Goal: Task Accomplishment & Management: Manage account settings

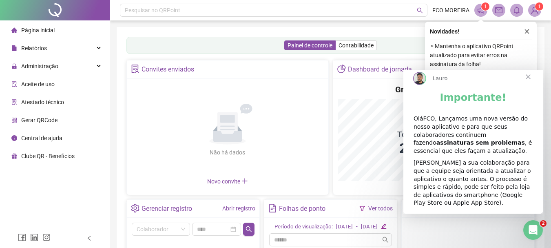
click at [532, 83] on span "Fechar" at bounding box center [528, 76] width 29 height 29
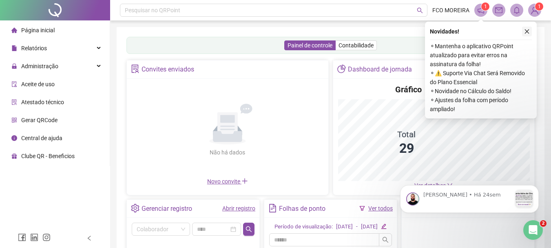
click at [526, 31] on icon "close" at bounding box center [527, 32] width 6 height 6
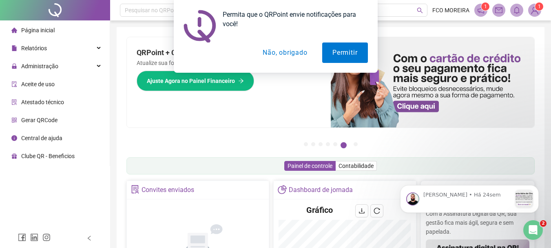
drag, startPoint x: 308, startPoint y: 55, endPoint x: 170, endPoint y: 69, distance: 138.5
click at [307, 55] on button "Não, obrigado" at bounding box center [285, 52] width 65 height 20
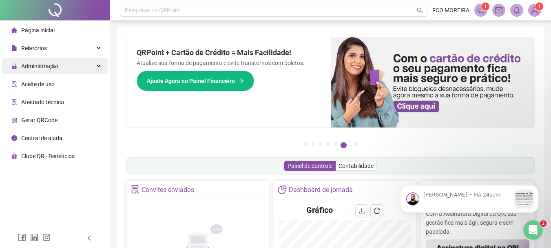
click at [77, 66] on div "Administração" at bounding box center [55, 66] width 106 height 16
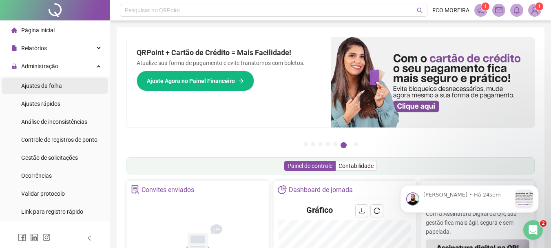
click at [74, 83] on li "Ajustes da folha" at bounding box center [55, 86] width 106 height 16
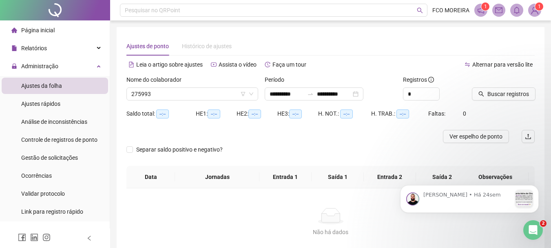
type input "**********"
click at [202, 97] on span "ABAL DE LIMA ALVES" at bounding box center [192, 94] width 122 height 12
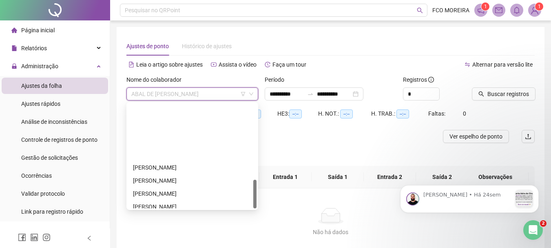
scroll to position [274, 0]
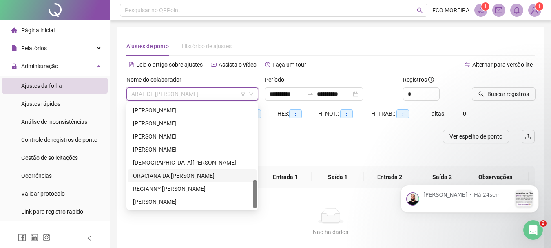
click at [186, 175] on div "ORACIANA DA SILVA PEREIRA" at bounding box center [192, 175] width 119 height 9
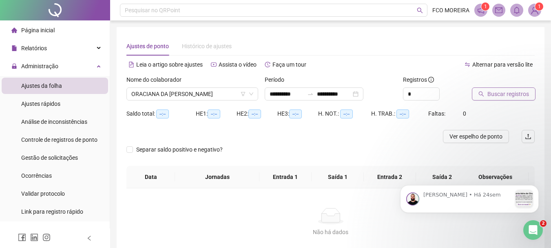
click at [491, 90] on span "Buscar registros" at bounding box center [509, 93] width 42 height 9
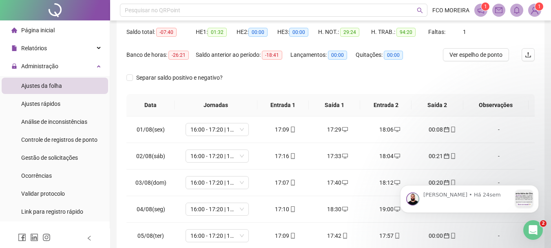
scroll to position [0, 0]
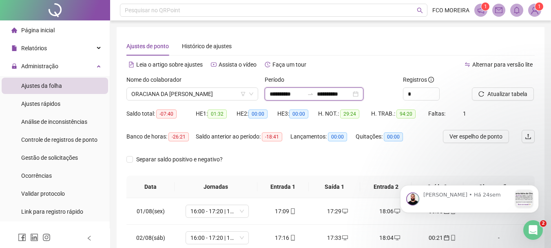
click at [293, 94] on input "**********" at bounding box center [287, 93] width 34 height 9
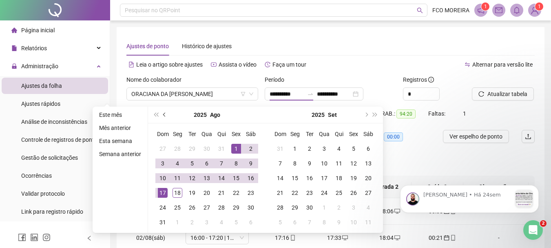
click at [162, 115] on button "prev-year" at bounding box center [164, 114] width 9 height 16
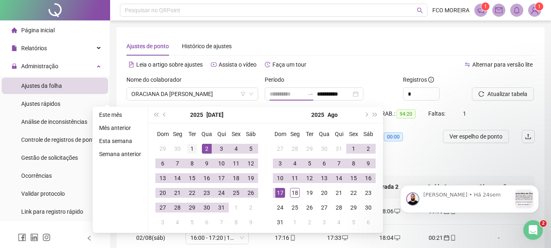
type input "**********"
click at [195, 145] on div "1" at bounding box center [192, 149] width 10 height 10
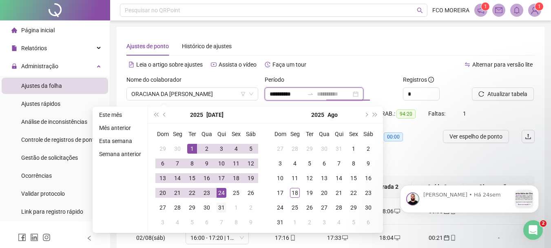
type input "**********"
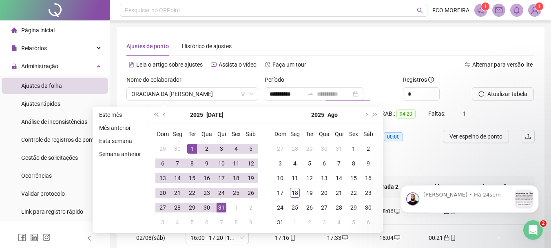
click at [223, 206] on div "31" at bounding box center [222, 207] width 10 height 10
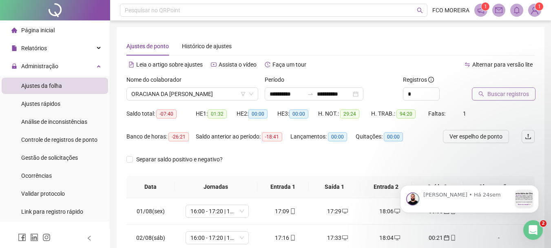
click at [481, 97] on button "Buscar registros" at bounding box center [504, 93] width 64 height 13
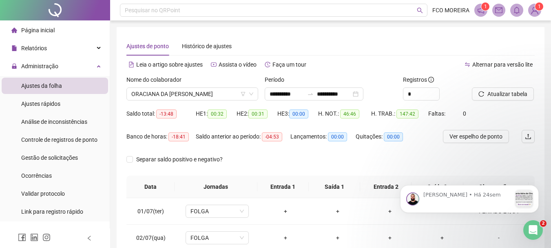
click at [192, 101] on div "Nome do colaborador ORACIANA DA SILVA PEREIRA" at bounding box center [192, 91] width 138 height 32
click at [195, 97] on span "ORACIANA DA SILVA PEREIRA" at bounding box center [192, 94] width 122 height 12
click at [317, 93] on div at bounding box center [310, 94] width 13 height 7
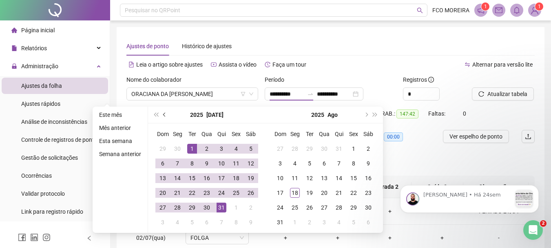
click at [163, 117] on button "prev-year" at bounding box center [164, 114] width 9 height 16
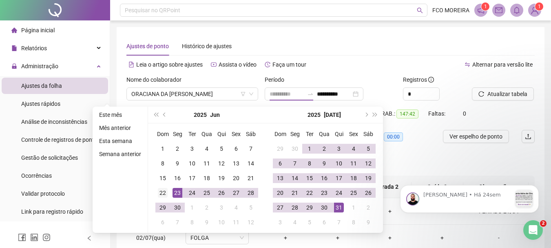
type input "**********"
click at [164, 193] on div "22" at bounding box center [163, 193] width 10 height 10
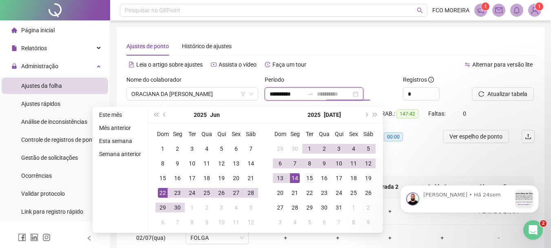
type input "**********"
click at [315, 182] on td "15" at bounding box center [309, 178] width 15 height 15
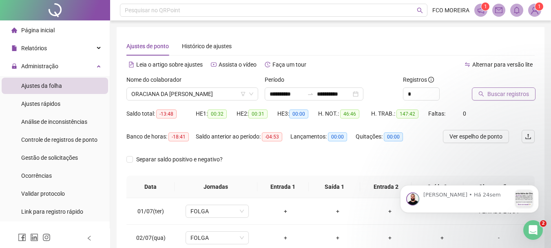
click at [517, 90] on span "Buscar registros" at bounding box center [509, 93] width 42 height 9
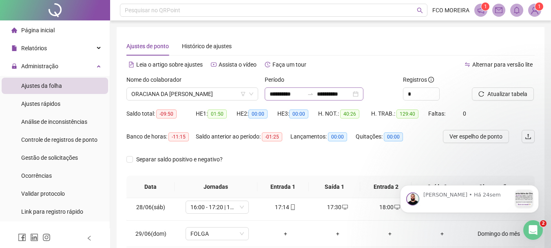
click at [303, 98] on div "**********" at bounding box center [314, 93] width 99 height 13
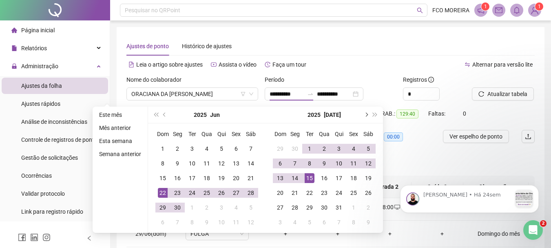
click at [366, 117] on button "next-year" at bounding box center [365, 114] width 9 height 16
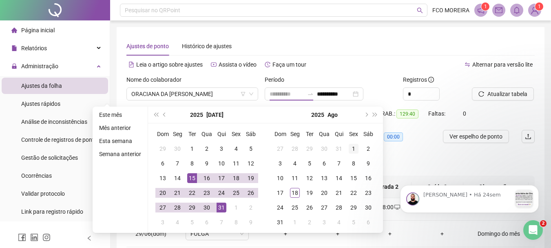
type input "**********"
click at [352, 149] on div "1" at bounding box center [354, 149] width 10 height 10
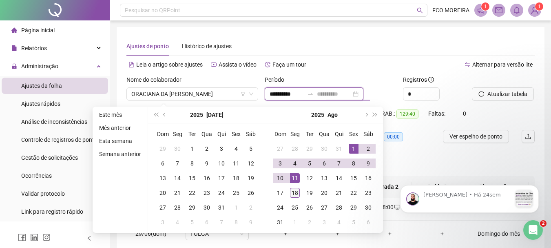
type input "**********"
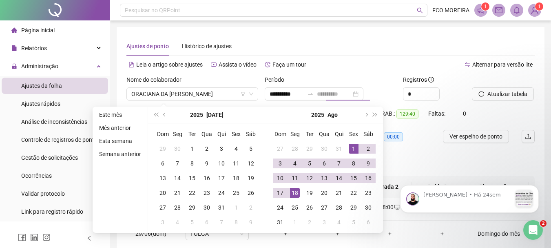
click at [299, 194] on div "18" at bounding box center [295, 193] width 10 height 10
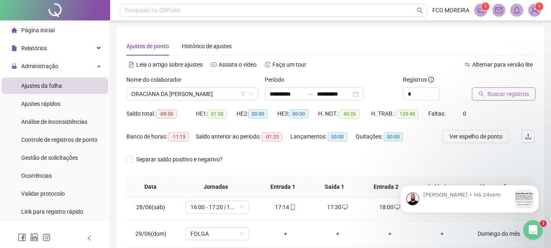
click at [498, 94] on span "Buscar registros" at bounding box center [509, 93] width 42 height 9
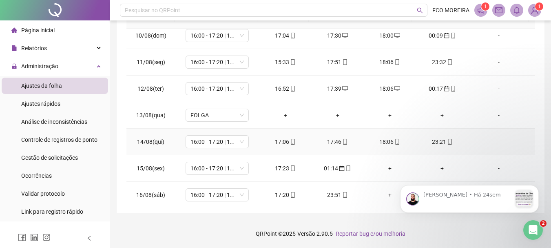
scroll to position [303, 0]
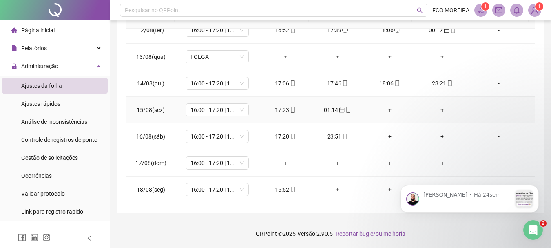
click at [387, 109] on div "+" at bounding box center [389, 109] width 39 height 9
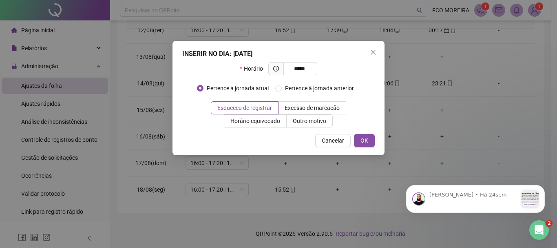
type input "*****"
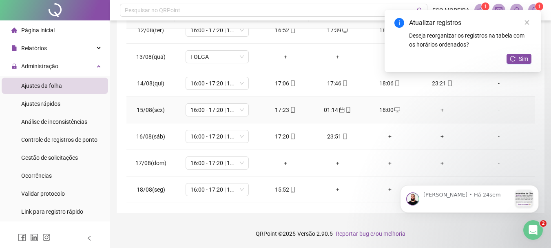
click at [437, 108] on div "+" at bounding box center [442, 109] width 39 height 9
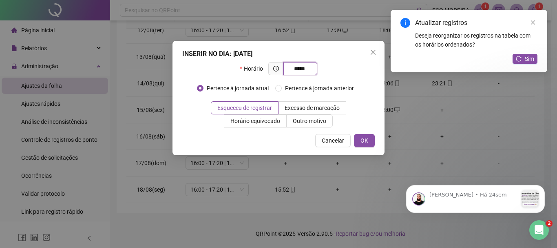
type input "*****"
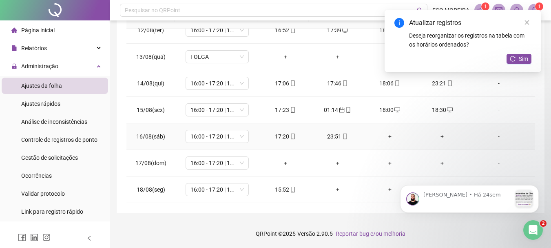
click at [386, 138] on div "+" at bounding box center [389, 136] width 39 height 9
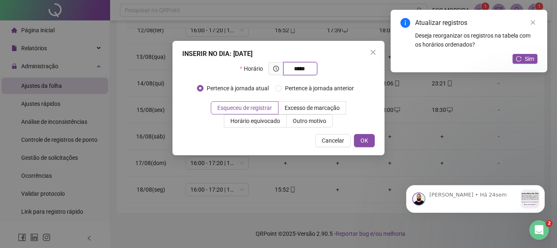
type input "*****"
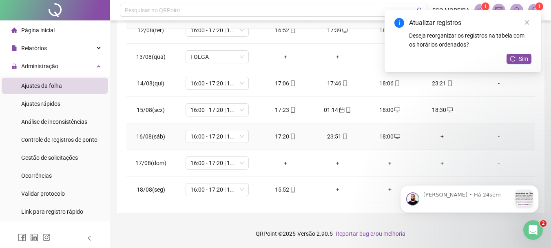
click at [435, 139] on div "+" at bounding box center [442, 136] width 39 height 9
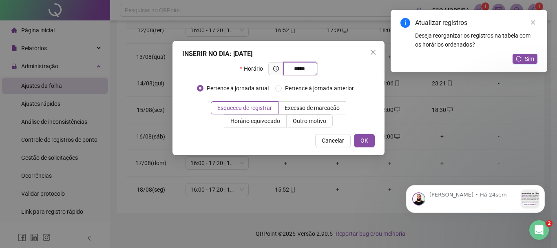
type input "*****"
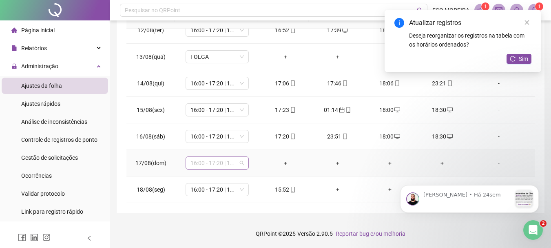
click at [237, 163] on span "16:00 - 17:20 | 17:50 - 00:00" at bounding box center [217, 163] width 53 height 12
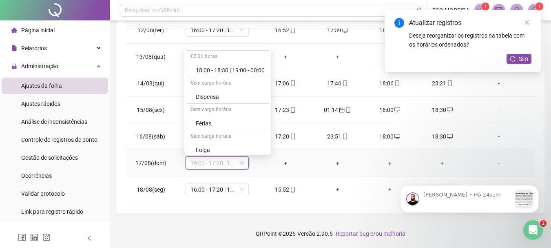
scroll to position [490, 0]
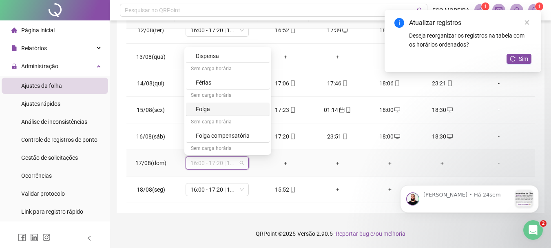
click at [228, 104] on div "Folga" at bounding box center [228, 108] width 84 height 13
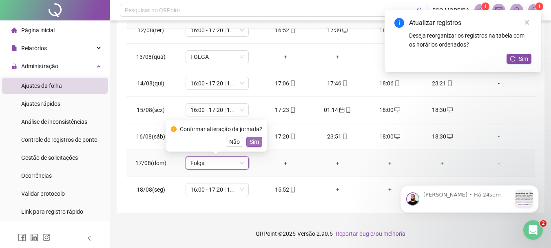
click at [258, 139] on button "Sim" at bounding box center [254, 142] width 16 height 10
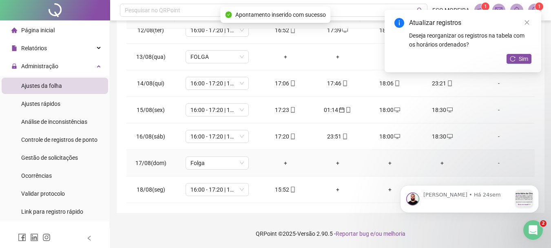
click at [495, 164] on div "-" at bounding box center [499, 162] width 48 height 9
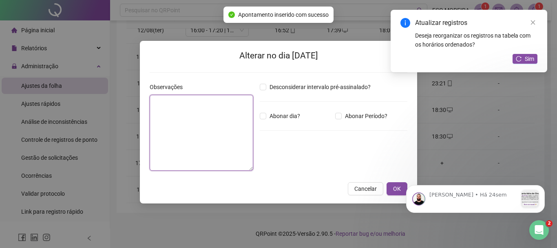
click at [178, 119] on textarea at bounding box center [202, 133] width 104 height 76
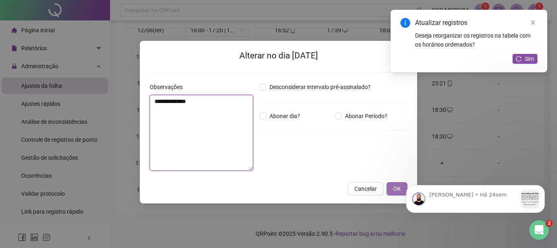
type textarea "**********"
click at [395, 187] on span "OK" at bounding box center [397, 188] width 8 height 9
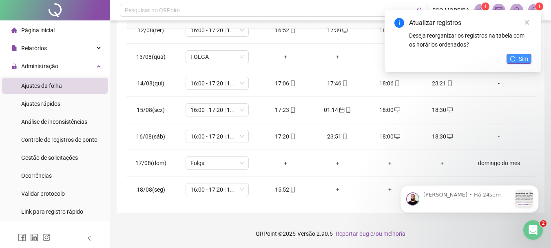
click at [519, 57] on button "Sim" at bounding box center [519, 59] width 25 height 10
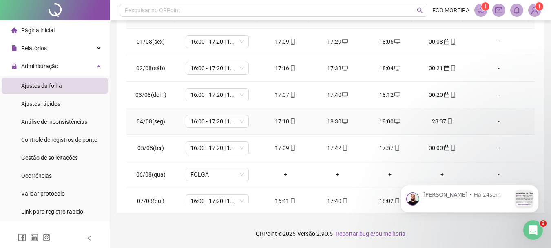
scroll to position [6, 0]
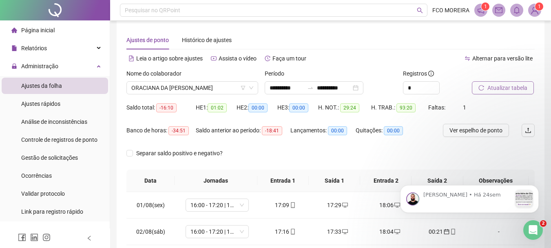
click at [486, 88] on button "Atualizar tabela" at bounding box center [503, 87] width 62 height 13
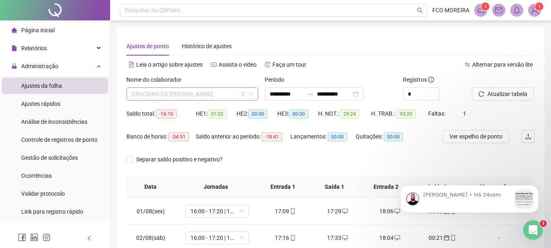
click at [206, 91] on span "ORACIANA DA SILVA PEREIRA" at bounding box center [192, 94] width 122 height 12
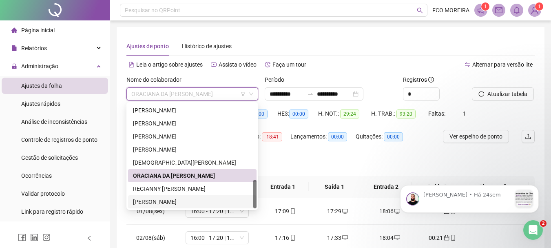
click at [190, 203] on div "THAIS FERREIRA BARBOSA" at bounding box center [192, 201] width 119 height 9
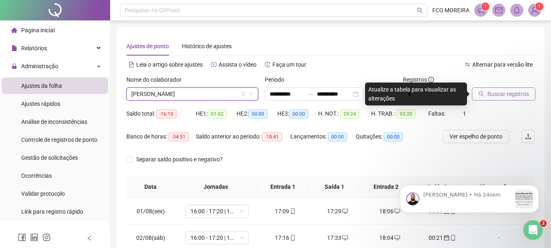
click at [503, 95] on span "Buscar registros" at bounding box center [509, 93] width 42 height 9
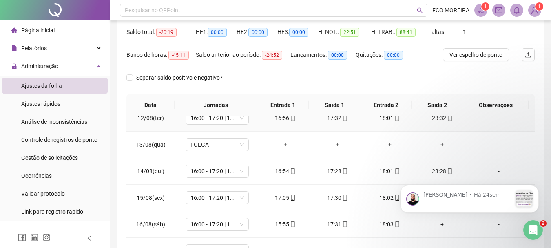
scroll to position [163, 0]
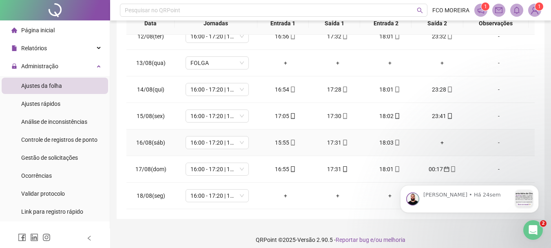
click at [439, 146] on div "+" at bounding box center [442, 142] width 39 height 9
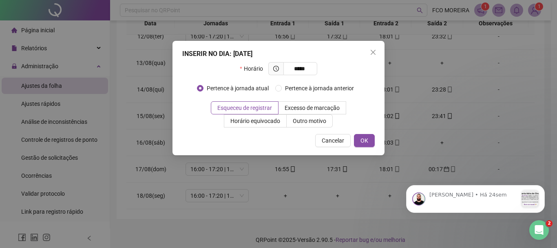
type input "*****"
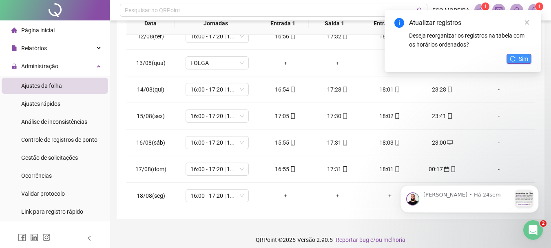
click at [523, 57] on span "Sim" at bounding box center [523, 58] width 9 height 9
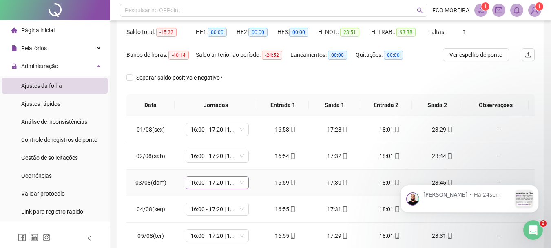
scroll to position [41, 0]
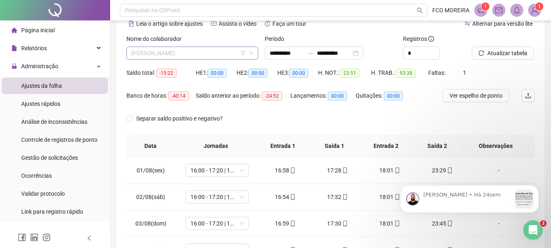
click at [216, 57] on span "THAIS FERREIRA BARBOSA" at bounding box center [192, 53] width 122 height 12
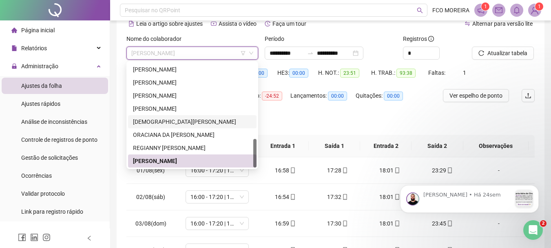
click at [205, 125] on div "MOISÉS FERREIRA DOS SANTOS" at bounding box center [192, 121] width 119 height 9
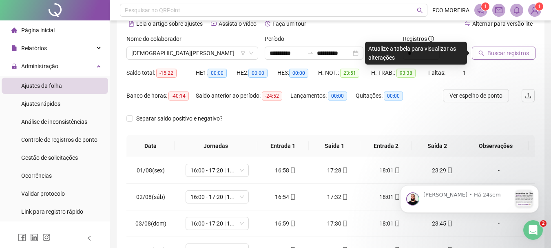
click at [487, 51] on button "Buscar registros" at bounding box center [504, 53] width 64 height 13
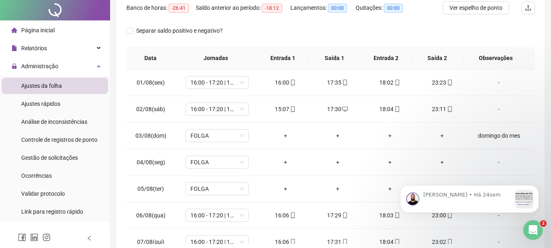
scroll to position [0, 0]
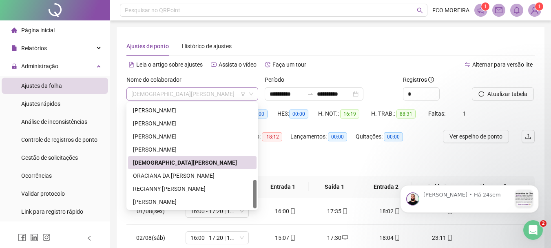
click at [210, 94] on span "MOISÉS FERREIRA DOS SANTOS" at bounding box center [192, 94] width 122 height 12
click at [193, 147] on div "MILENA DA SILVA PAIVA" at bounding box center [192, 149] width 119 height 9
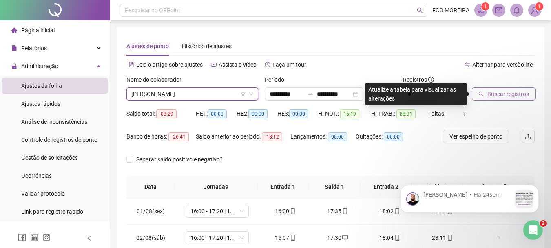
click at [505, 98] on span "Buscar registros" at bounding box center [509, 93] width 42 height 9
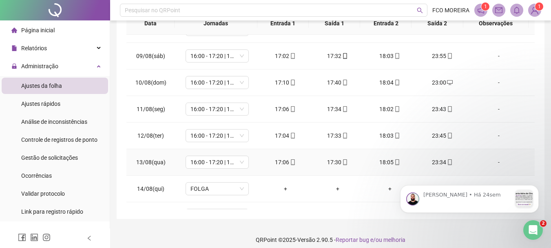
scroll to position [286, 0]
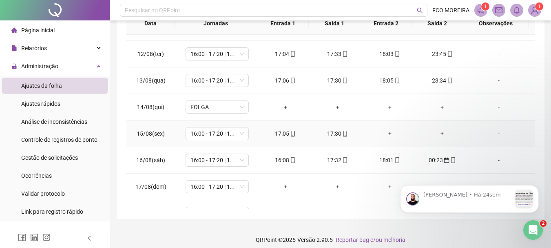
click at [386, 134] on div "+" at bounding box center [389, 133] width 39 height 9
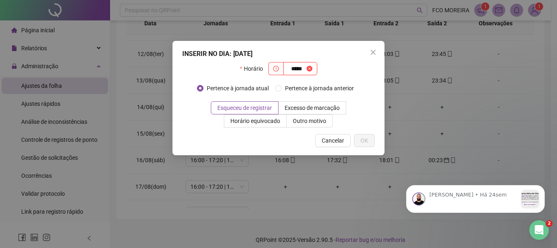
type input "*****"
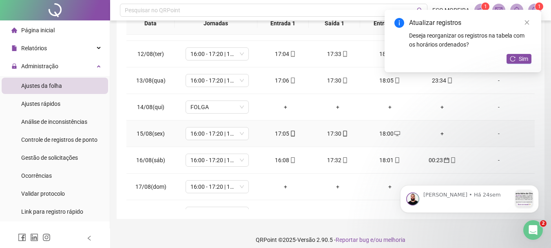
click at [440, 136] on div "+" at bounding box center [442, 133] width 39 height 9
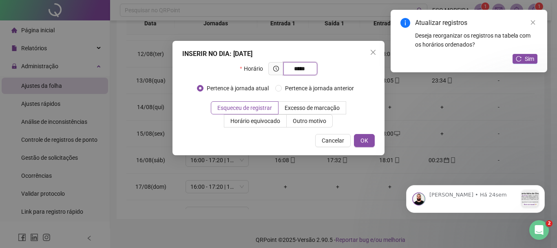
type input "*****"
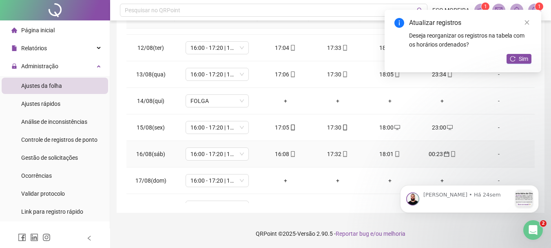
scroll to position [303, 0]
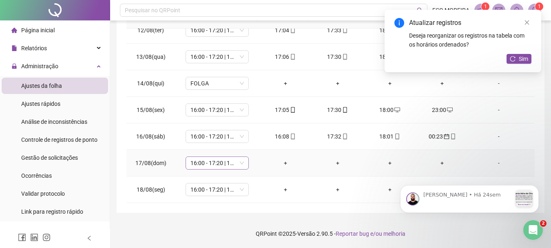
click at [231, 157] on span "16:00 - 17:20 | 17:50 - 00:00" at bounding box center [217, 163] width 53 height 12
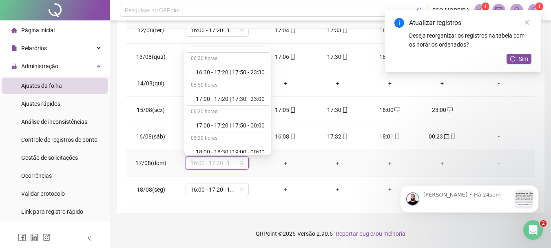
scroll to position [490, 0]
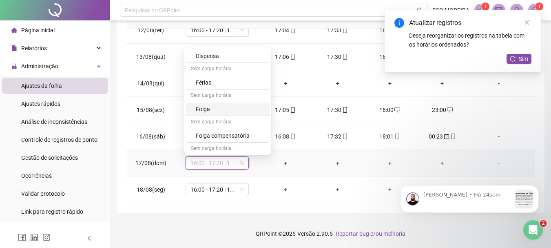
click at [227, 109] on div "Folga" at bounding box center [230, 108] width 69 height 9
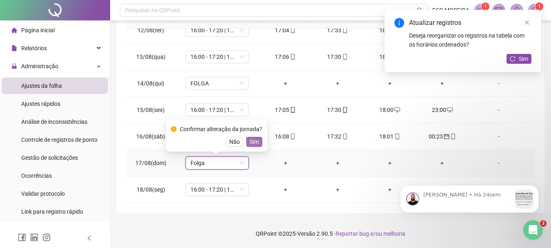
click at [258, 142] on button "Sim" at bounding box center [254, 142] width 16 height 10
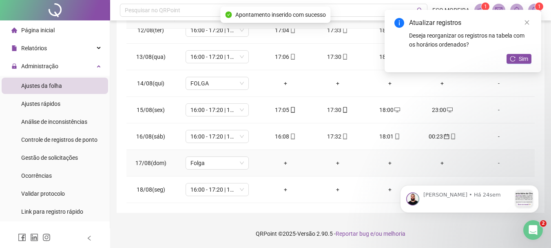
click at [497, 165] on div "-" at bounding box center [499, 162] width 48 height 9
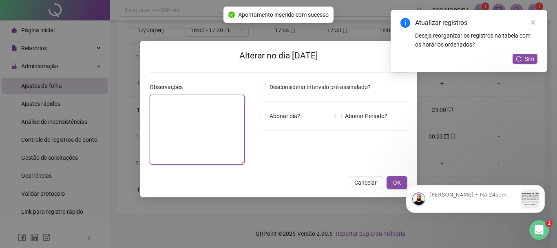
click at [202, 142] on textarea at bounding box center [197, 130] width 95 height 70
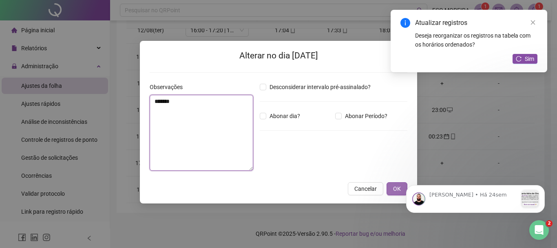
type textarea "*******"
click at [396, 191] on span "OK" at bounding box center [397, 188] width 8 height 9
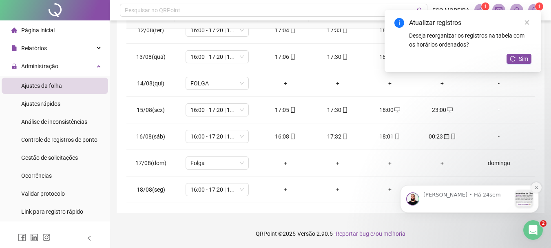
click at [539, 186] on icon "Dismiss notification" at bounding box center [536, 187] width 4 height 4
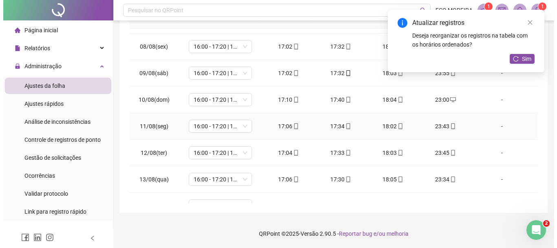
scroll to position [0, 0]
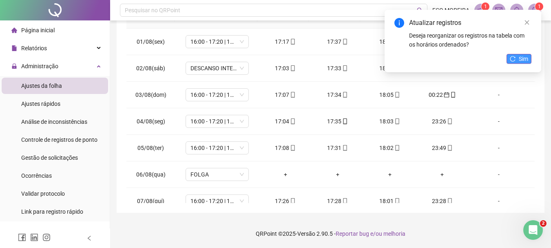
click at [512, 56] on icon "reload" at bounding box center [512, 58] width 5 height 5
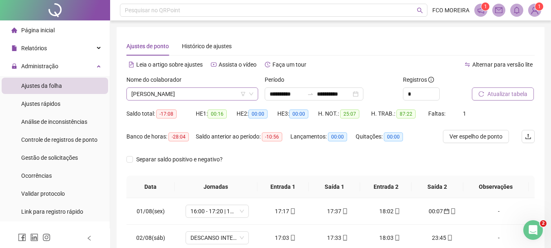
click at [193, 95] on span "MILENA DA SILVA PAIVA" at bounding box center [192, 94] width 122 height 12
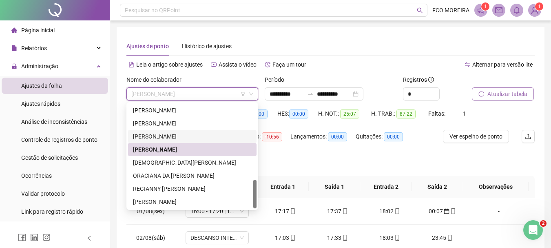
click at [193, 136] on div "MEURYAN THIFFANY CARDOSO DUARTE" at bounding box center [192, 136] width 119 height 9
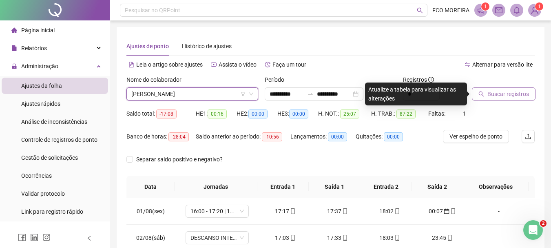
click at [497, 89] on button "Buscar registros" at bounding box center [504, 93] width 64 height 13
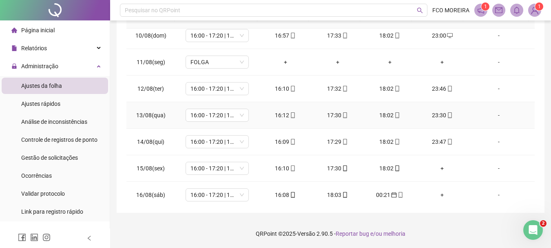
scroll to position [303, 0]
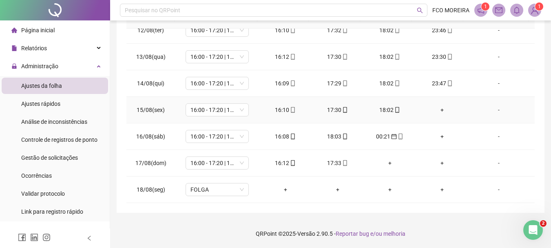
click at [435, 110] on div "+" at bounding box center [442, 109] width 39 height 9
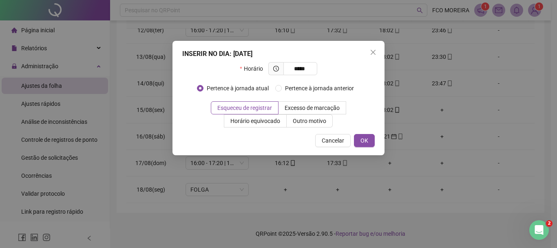
type input "*****"
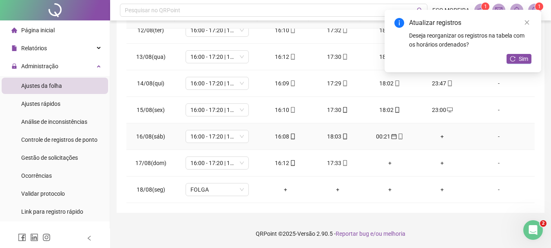
click at [437, 139] on div "+" at bounding box center [442, 136] width 39 height 9
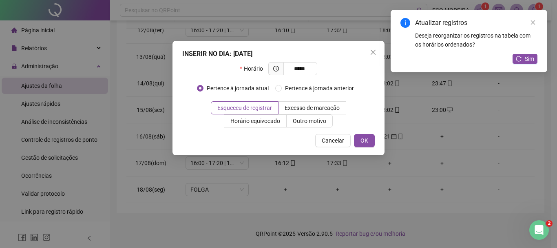
type input "*****"
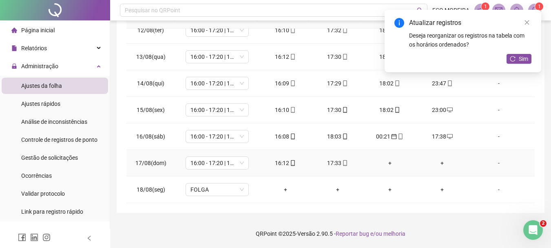
click at [386, 164] on div "+" at bounding box center [389, 162] width 39 height 9
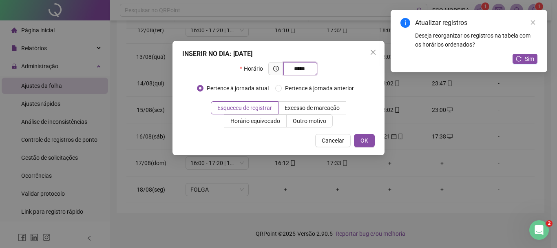
type input "*****"
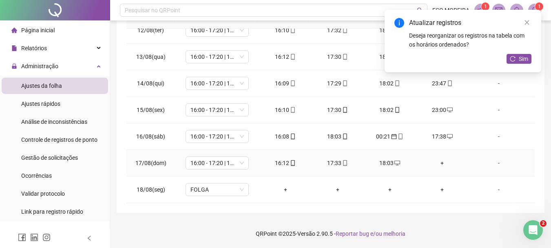
click at [437, 165] on div "+" at bounding box center [442, 162] width 39 height 9
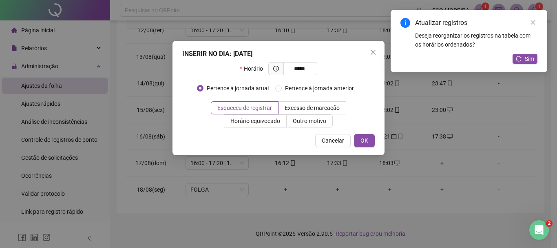
type input "*****"
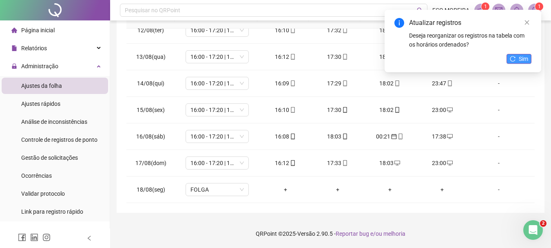
click at [515, 61] on icon "reload" at bounding box center [513, 59] width 6 height 6
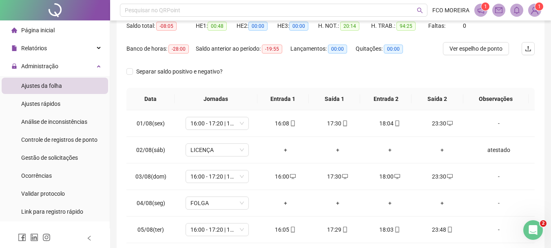
scroll to position [6, 0]
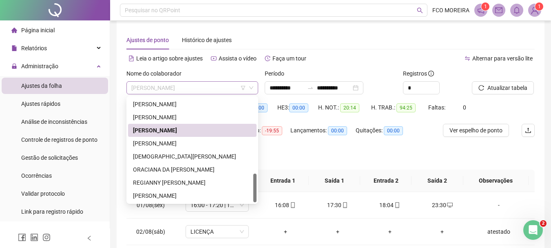
click at [204, 85] on span "MEURYAN THIFFANY CARDOSO DUARTE" at bounding box center [192, 88] width 122 height 12
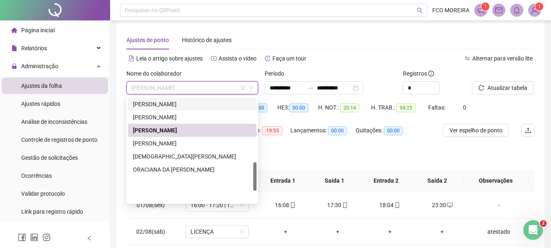
scroll to position [233, 0]
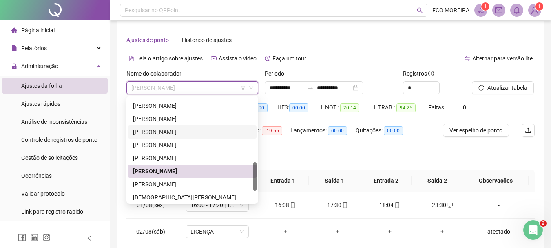
click at [200, 129] on div "MARCELA ARAUJO MENDES" at bounding box center [192, 131] width 119 height 9
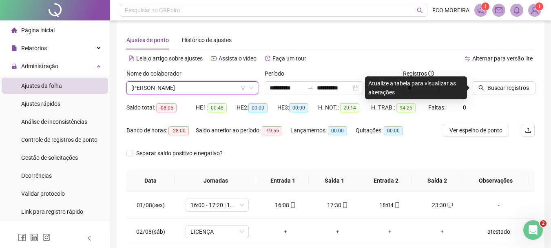
click at [508, 81] on div at bounding box center [493, 75] width 42 height 12
click at [501, 84] on span "Buscar registros" at bounding box center [509, 87] width 42 height 9
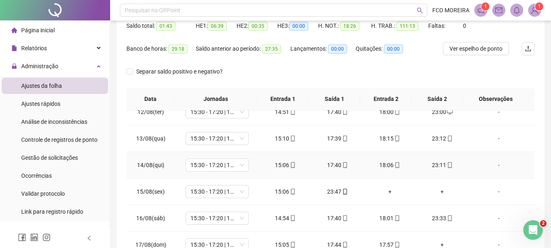
scroll to position [129, 0]
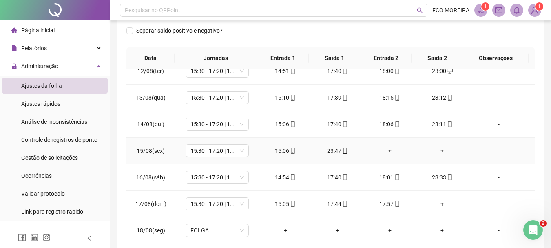
click at [385, 153] on div "+" at bounding box center [389, 150] width 39 height 9
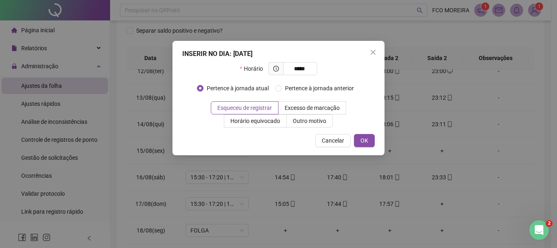
type input "*****"
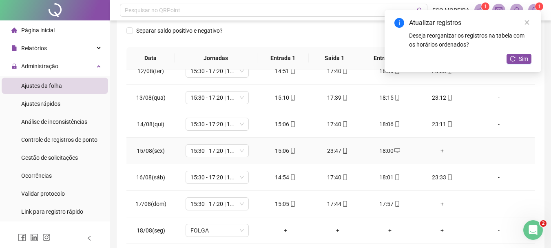
click at [437, 152] on div "+" at bounding box center [442, 150] width 39 height 9
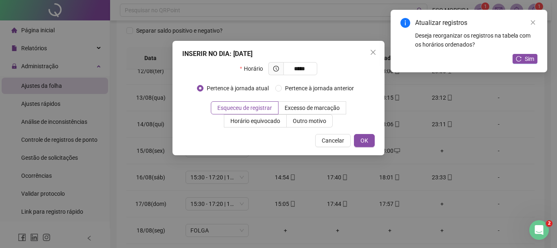
type input "*****"
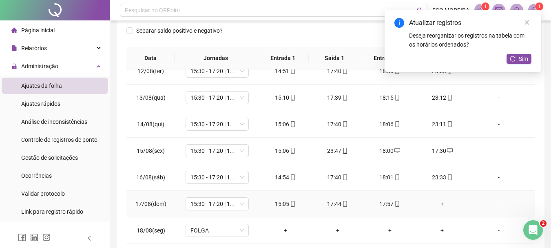
click at [440, 207] on div "+" at bounding box center [442, 203] width 39 height 9
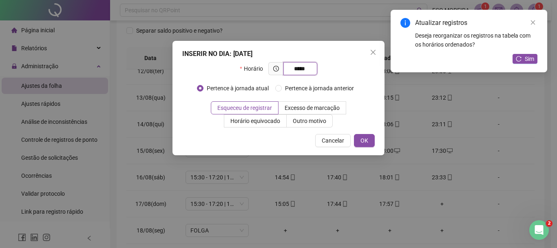
type input "*****"
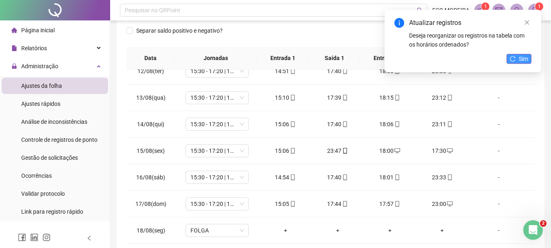
click at [507, 61] on button "Sim" at bounding box center [519, 59] width 25 height 10
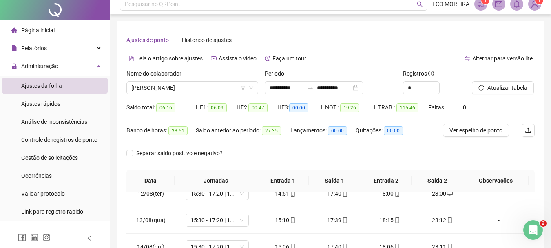
scroll to position [0, 0]
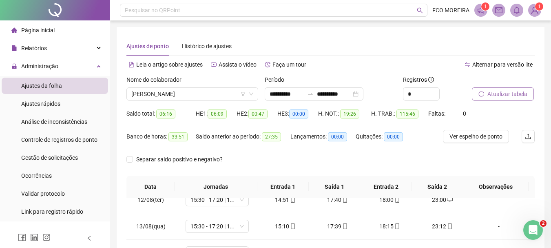
click at [505, 89] on button "Atualizar tabela" at bounding box center [503, 93] width 62 height 13
click at [195, 97] on span "MARCELA ARAUJO MENDES" at bounding box center [192, 94] width 122 height 12
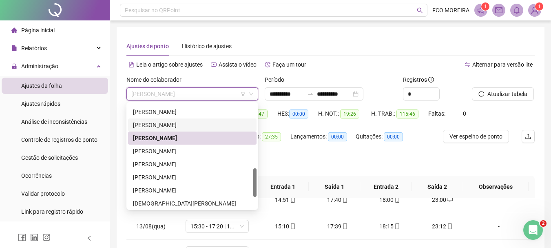
click at [188, 125] on div "LUCIMAR ALVES DE SOUSA COÊLHO" at bounding box center [192, 124] width 119 height 9
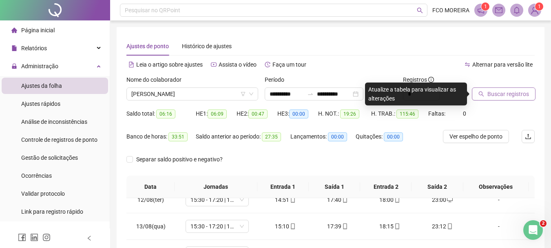
click at [483, 99] on button "Buscar registros" at bounding box center [504, 93] width 64 height 13
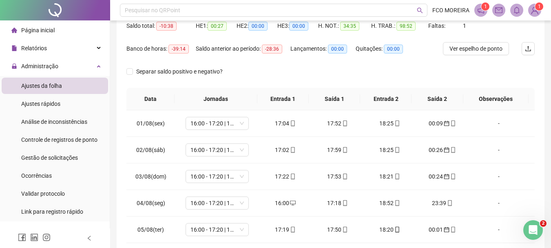
scroll to position [6, 0]
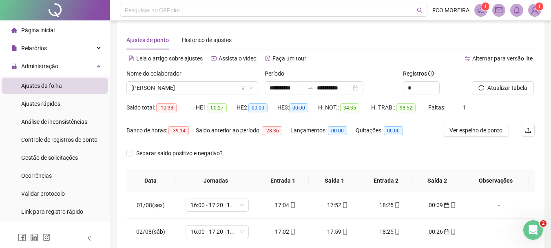
click at [194, 95] on div "Nome do colaborador LUCIMAR ALVES DE SOUSA COÊLHO" at bounding box center [192, 85] width 138 height 32
click at [196, 91] on span "LUCIMAR ALVES DE SOUSA COÊLHO" at bounding box center [192, 88] width 122 height 12
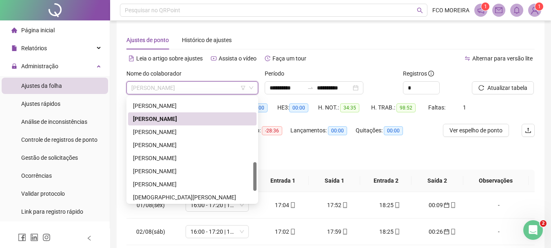
scroll to position [193, 0]
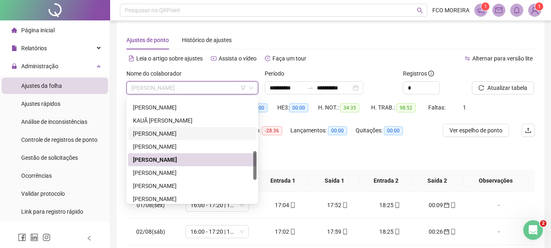
click at [182, 134] on div "LILIANE SILVA DO NASCIMENTO" at bounding box center [192, 133] width 119 height 9
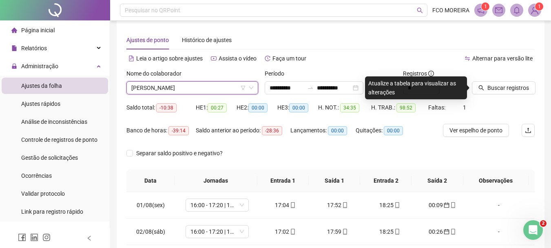
click at [481, 80] on div at bounding box center [493, 75] width 42 height 12
click at [482, 84] on button "Buscar registros" at bounding box center [504, 87] width 64 height 13
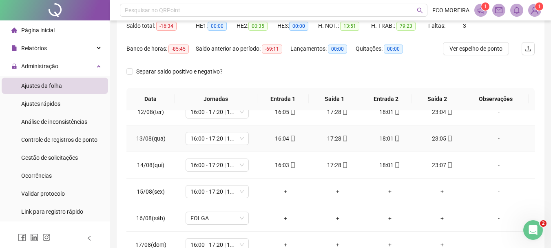
scroll to position [129, 0]
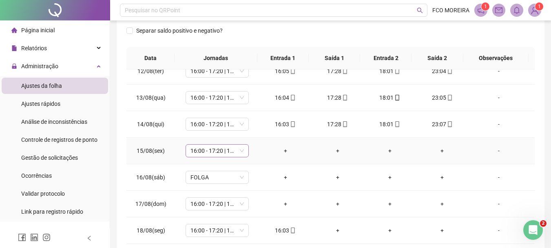
click at [233, 154] on span "16:00 - 17:20 | 17:50 - 00:00" at bounding box center [217, 150] width 53 height 12
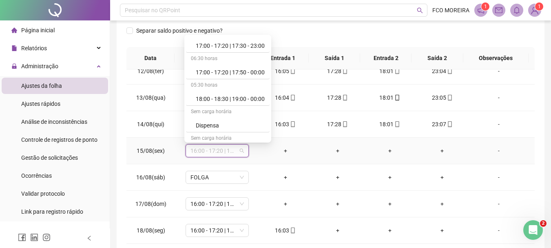
scroll to position [449, 0]
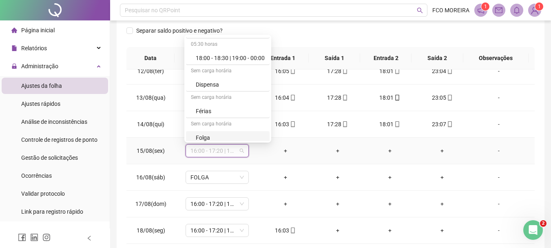
click at [213, 140] on div "Folga" at bounding box center [230, 137] width 69 height 9
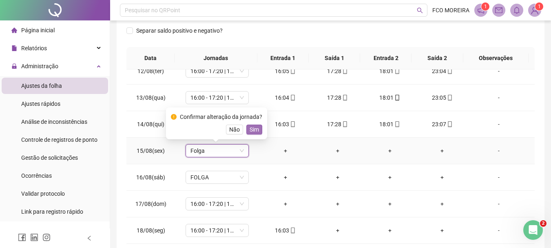
click at [252, 129] on span "Sim" at bounding box center [254, 129] width 9 height 9
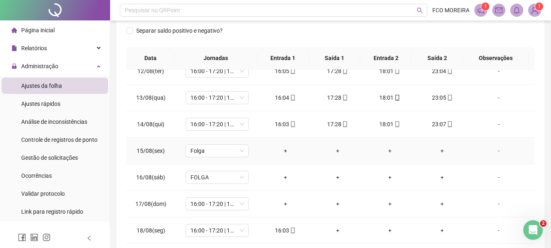
click at [495, 153] on div "-" at bounding box center [499, 150] width 48 height 9
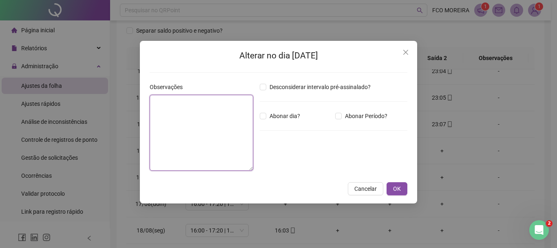
click at [227, 146] on textarea at bounding box center [202, 133] width 104 height 76
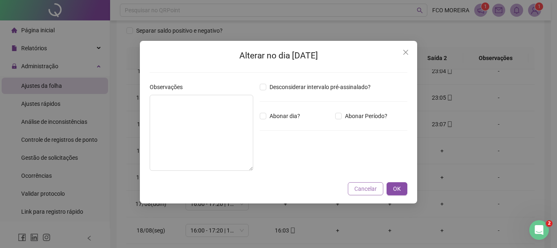
click at [372, 192] on span "Cancelar" at bounding box center [366, 188] width 22 height 9
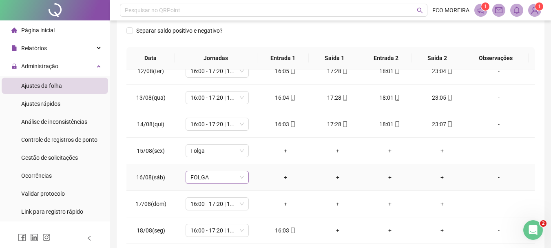
click at [224, 181] on span "FOLGA" at bounding box center [217, 177] width 53 height 12
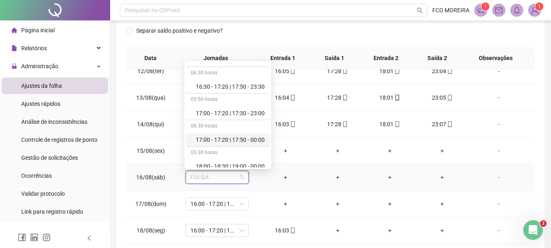
scroll to position [490, 0]
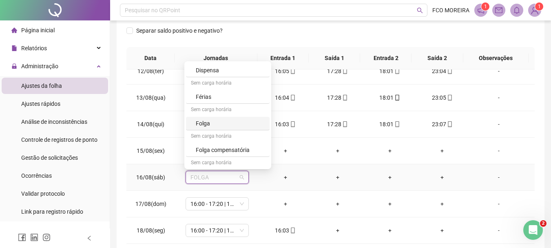
click at [228, 123] on div "Folga" at bounding box center [230, 123] width 69 height 9
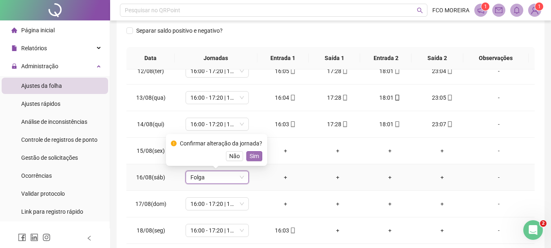
click at [256, 152] on span "Sim" at bounding box center [254, 155] width 9 height 9
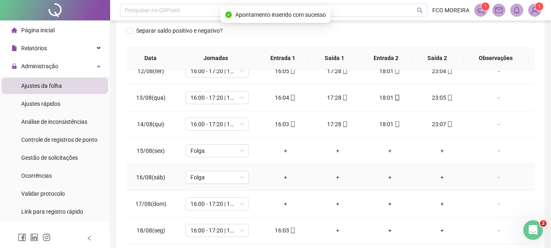
drag, startPoint x: 496, startPoint y: 179, endPoint x: 472, endPoint y: 174, distance: 24.2
click at [495, 179] on div "-" at bounding box center [499, 177] width 48 height 9
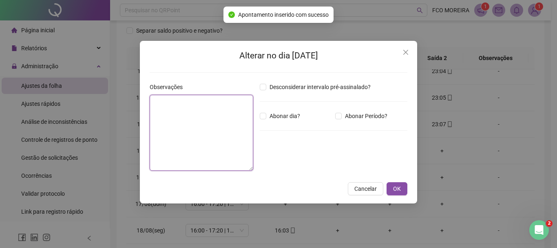
click at [180, 125] on textarea at bounding box center [202, 133] width 104 height 76
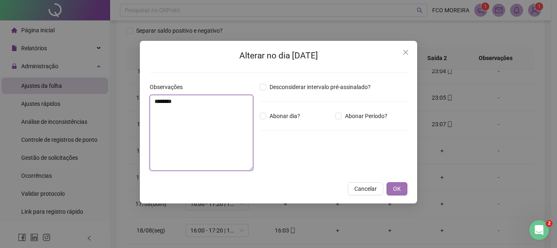
type textarea "********"
click at [393, 188] on button "OK" at bounding box center [397, 188] width 21 height 13
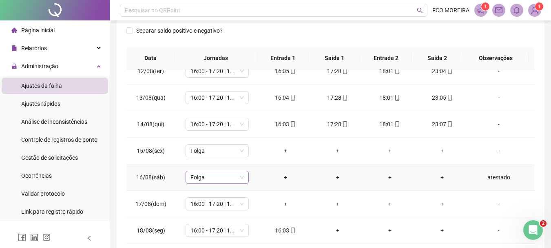
click at [233, 177] on span "Folga" at bounding box center [217, 177] width 53 height 12
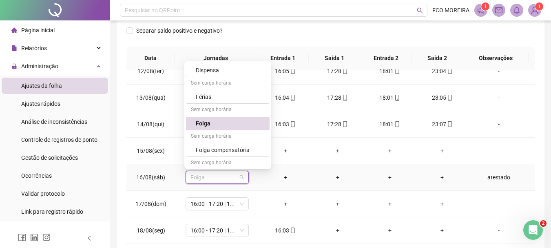
scroll to position [505, 0]
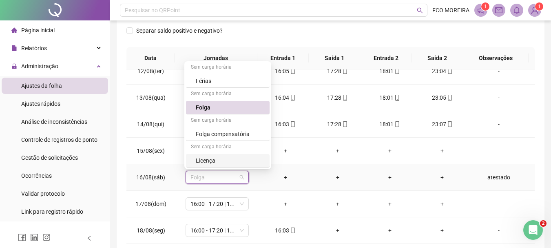
click at [230, 163] on div "Licença" at bounding box center [230, 160] width 69 height 9
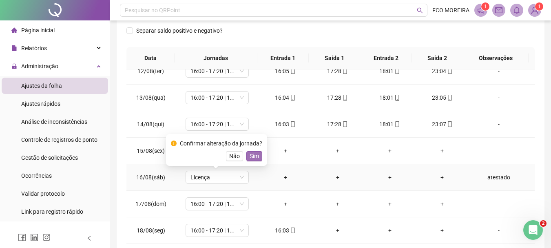
click at [250, 156] on span "Sim" at bounding box center [254, 155] width 9 height 9
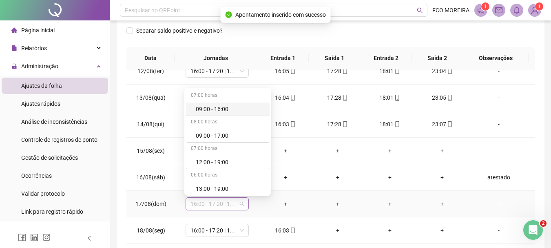
click at [228, 206] on span "16:00 - 17:20 | 17:50 - 00:00" at bounding box center [217, 203] width 53 height 12
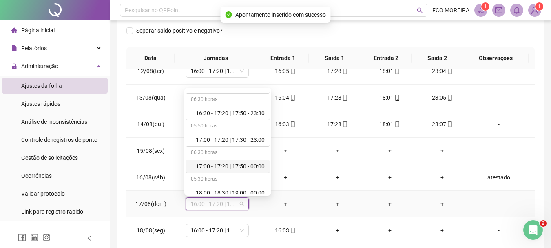
scroll to position [490, 0]
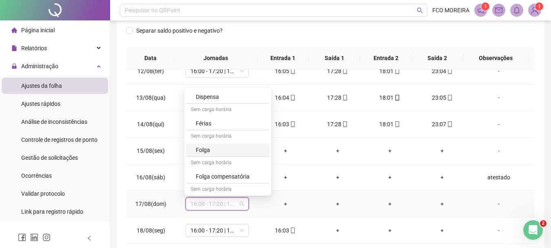
click at [224, 149] on div "Folga" at bounding box center [230, 149] width 69 height 9
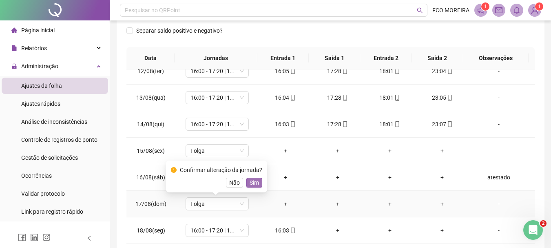
click at [254, 183] on span "Sim" at bounding box center [254, 182] width 9 height 9
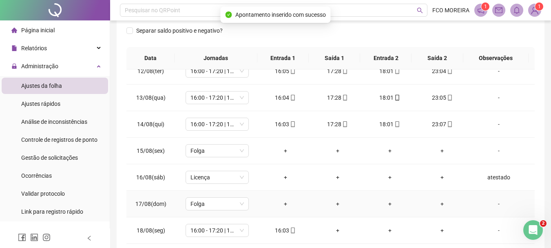
click at [488, 207] on div "-" at bounding box center [499, 203] width 48 height 9
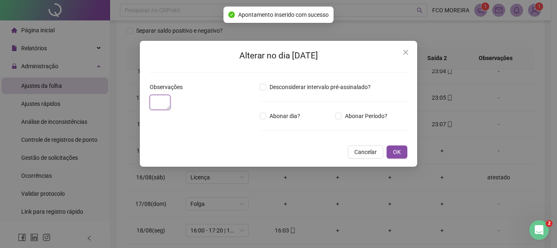
click at [171, 110] on textarea at bounding box center [160, 102] width 21 height 15
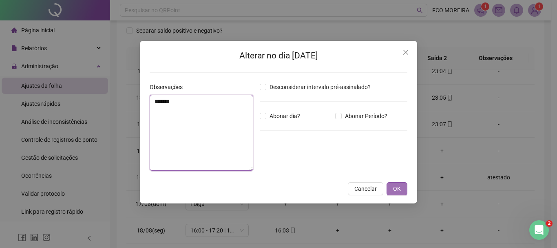
type textarea "*******"
click at [401, 188] on button "OK" at bounding box center [397, 188] width 21 height 13
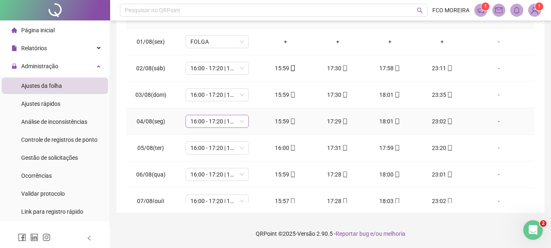
scroll to position [6, 0]
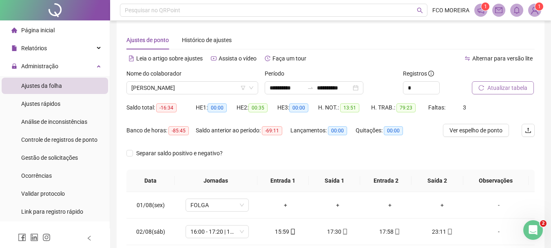
click at [486, 90] on button "Atualizar tabela" at bounding box center [503, 87] width 62 height 13
click at [199, 89] on span "LILIANE SILVA DO NASCIMENTO" at bounding box center [192, 88] width 122 height 12
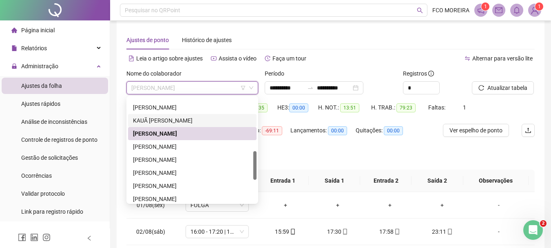
click at [193, 122] on div "KAUÃ VITOR PEREIRA DE ALENCAR" at bounding box center [192, 120] width 119 height 9
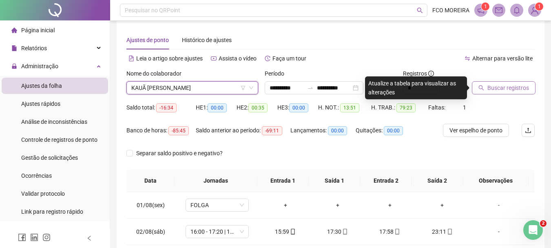
click at [517, 92] on button "Buscar registros" at bounding box center [504, 87] width 64 height 13
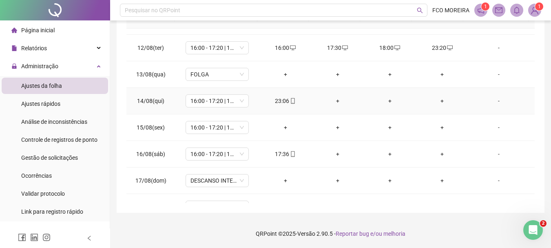
scroll to position [303, 0]
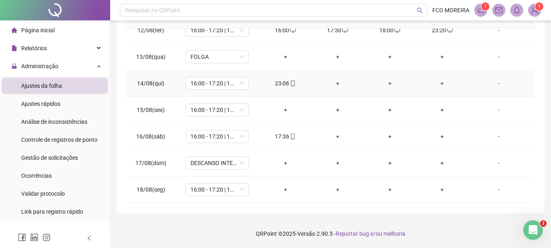
click at [335, 84] on div "+" at bounding box center [337, 83] width 39 height 9
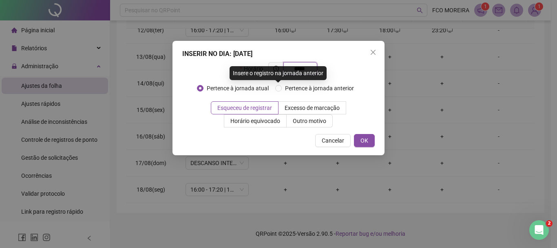
type input "*****"
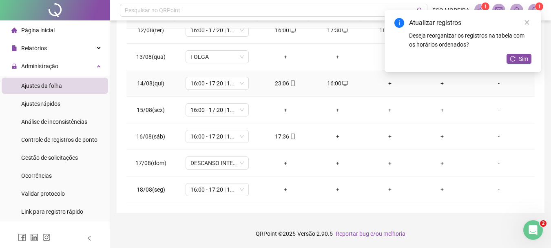
click at [385, 84] on div "+" at bounding box center [389, 83] width 39 height 9
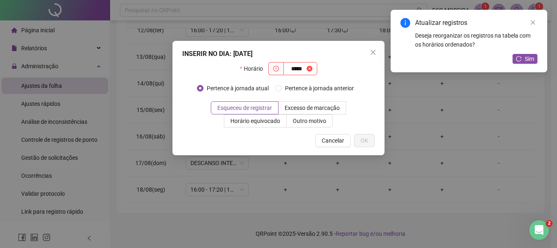
type input "*****"
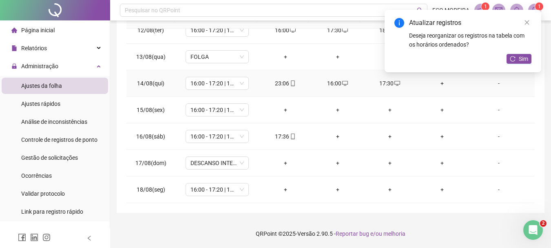
click at [441, 81] on div "+" at bounding box center [442, 83] width 39 height 9
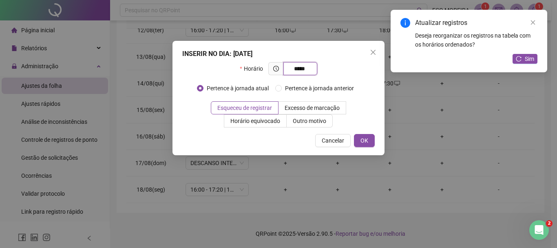
type input "*****"
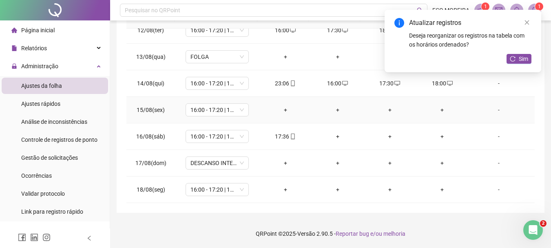
click at [286, 112] on div "+" at bounding box center [285, 109] width 39 height 9
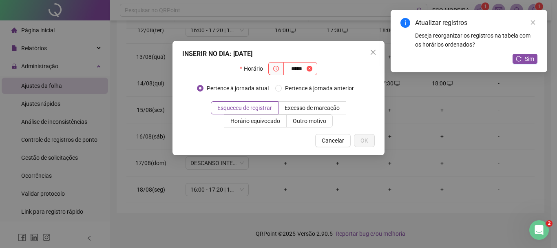
type input "*****"
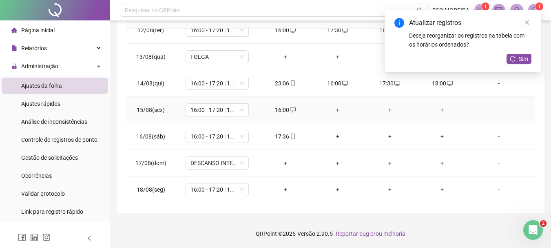
click at [332, 113] on div "+" at bounding box center [337, 109] width 39 height 9
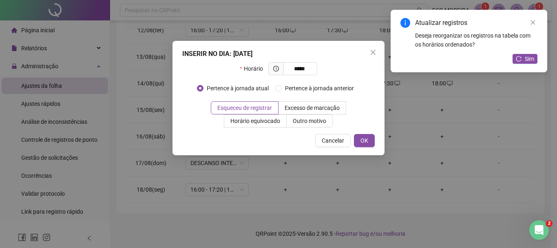
type input "*****"
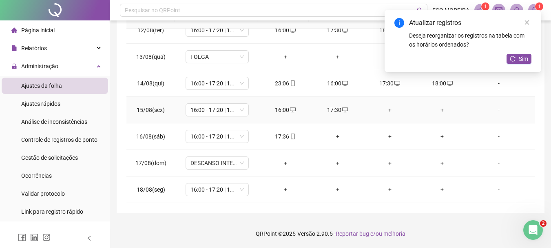
click at [387, 111] on div "+" at bounding box center [389, 109] width 39 height 9
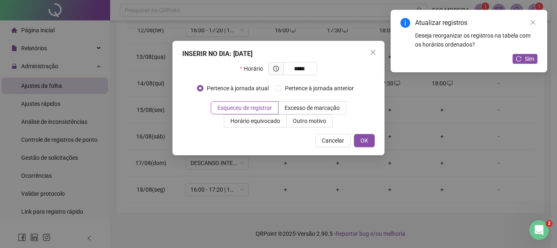
type input "*****"
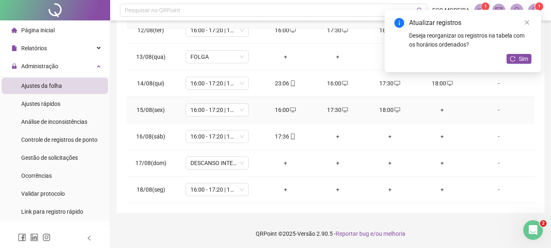
click at [439, 110] on div "+" at bounding box center [442, 109] width 39 height 9
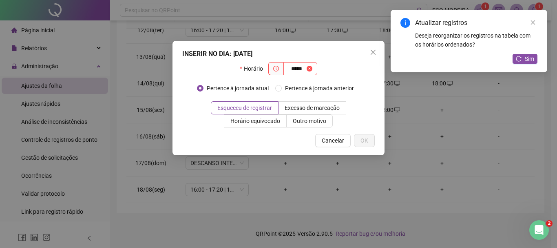
type input "*****"
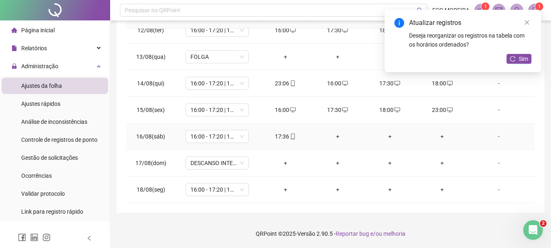
click at [336, 136] on div "+" at bounding box center [337, 136] width 39 height 9
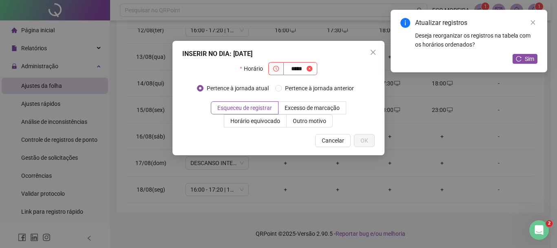
type input "*****"
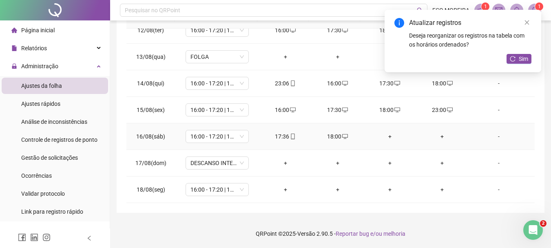
click at [386, 138] on div "+" at bounding box center [389, 136] width 39 height 9
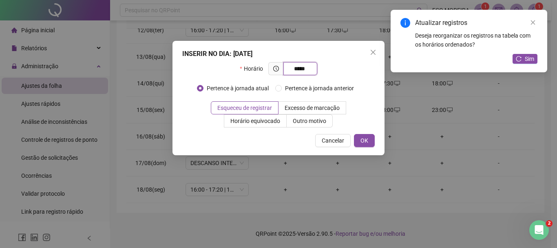
type input "*****"
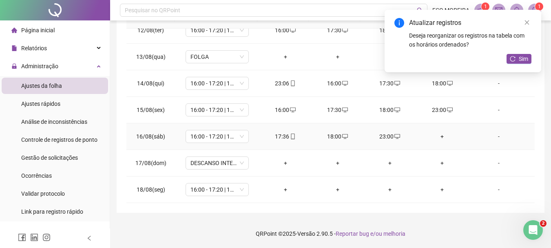
click at [439, 137] on div "+" at bounding box center [442, 136] width 39 height 9
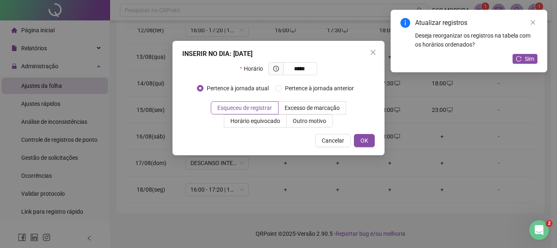
type input "*****"
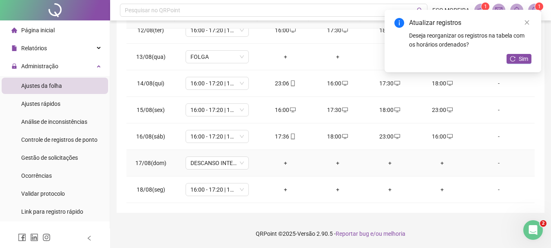
click at [284, 162] on div "+" at bounding box center [285, 162] width 39 height 9
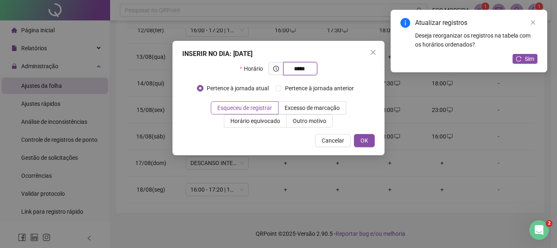
type input "*****"
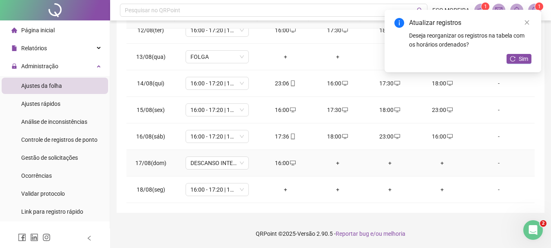
click at [337, 162] on div "+" at bounding box center [337, 162] width 39 height 9
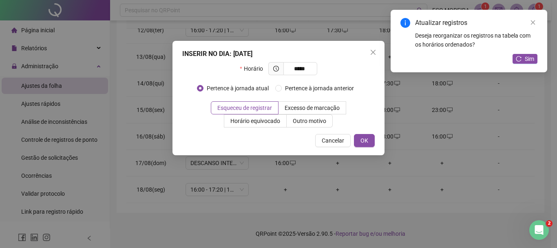
type input "*****"
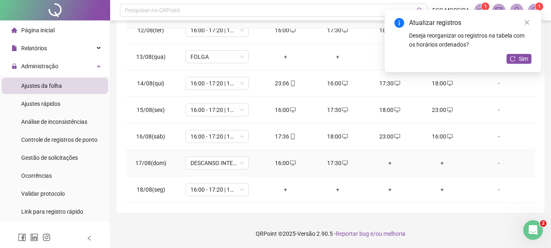
click at [388, 161] on div "+" at bounding box center [389, 162] width 39 height 9
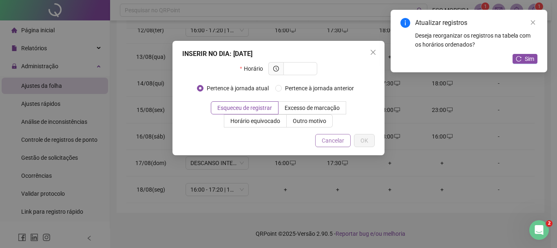
click at [337, 142] on span "Cancelar" at bounding box center [333, 140] width 22 height 9
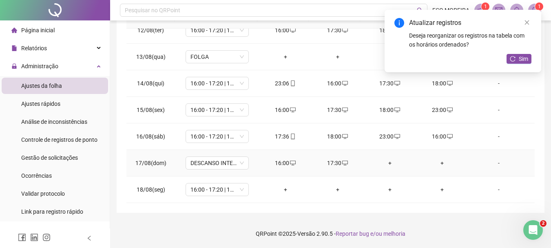
click at [386, 162] on div "+" at bounding box center [389, 162] width 39 height 9
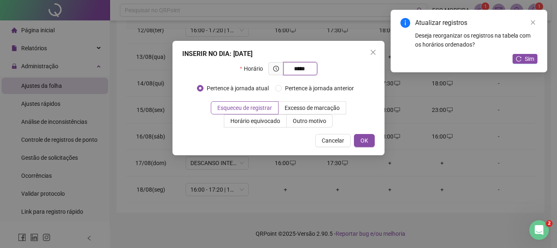
type input "*****"
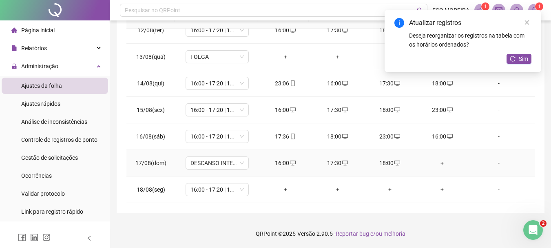
click at [441, 164] on div "+" at bounding box center [442, 162] width 39 height 9
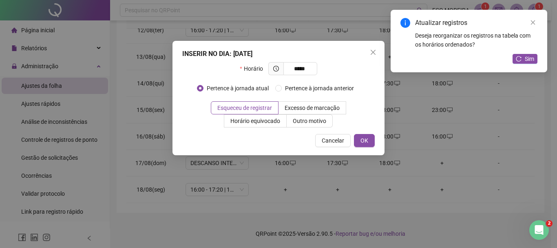
type input "*****"
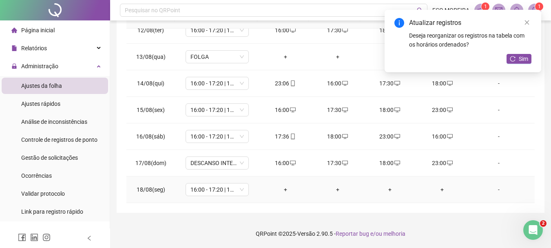
click at [285, 191] on div "+" at bounding box center [285, 189] width 39 height 9
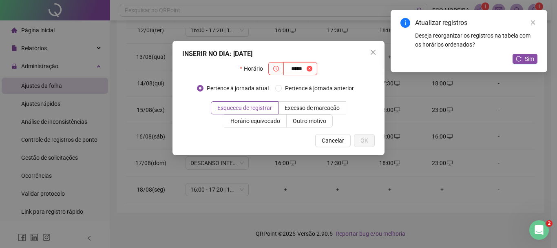
type input "*****"
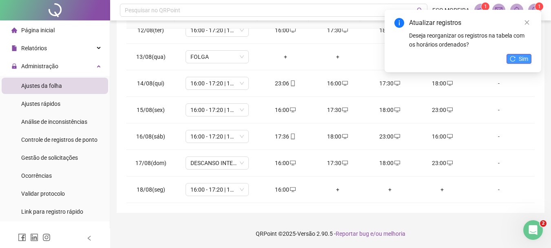
click at [518, 62] on button "Sim" at bounding box center [519, 59] width 25 height 10
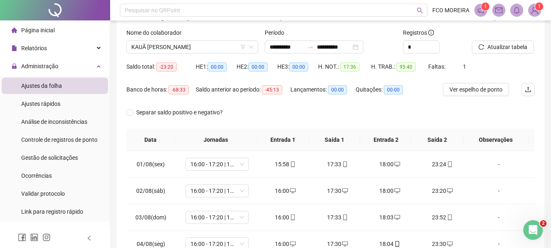
scroll to position [0, 0]
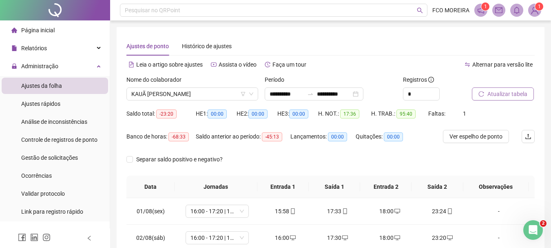
click at [492, 94] on span "Atualizar tabela" at bounding box center [508, 93] width 40 height 9
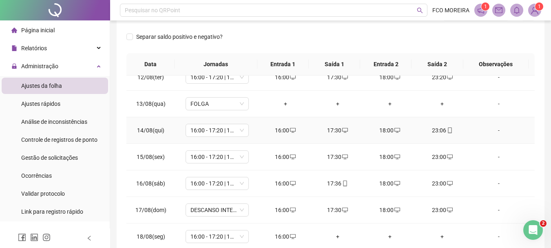
scroll to position [169, 0]
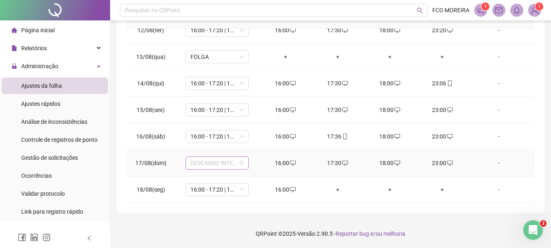
click at [222, 165] on span "DESCANSO INTER-JORNADA" at bounding box center [217, 163] width 53 height 12
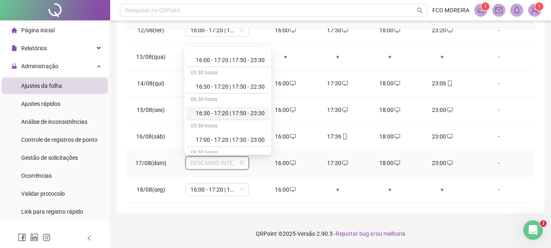
scroll to position [367, 0]
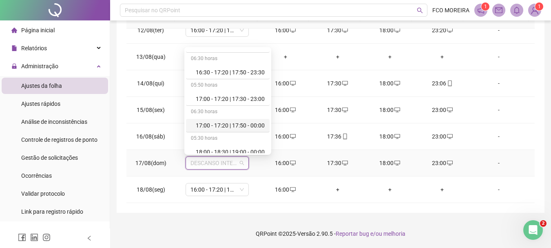
click at [235, 129] on div "17:00 - 17:20 | 17:50 - 00:00" at bounding box center [230, 125] width 69 height 9
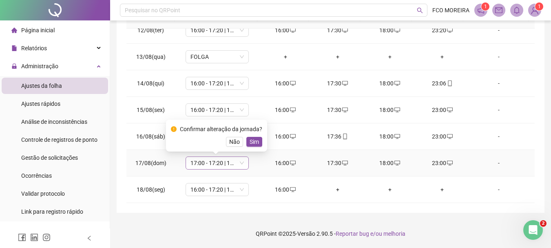
drag, startPoint x: 253, startPoint y: 140, endPoint x: 204, endPoint y: 159, distance: 52.1
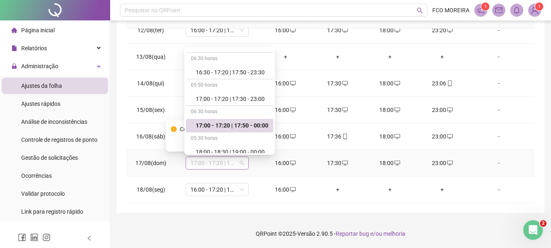
click at [208, 160] on span "17:00 - 17:20 | 17:50 - 00:00" at bounding box center [217, 163] width 53 height 12
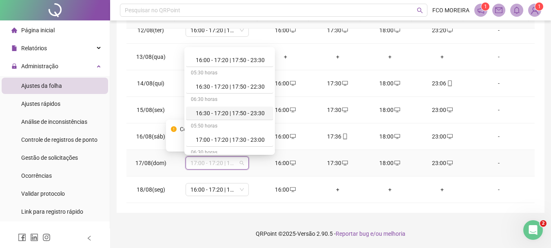
scroll to position [286, 0]
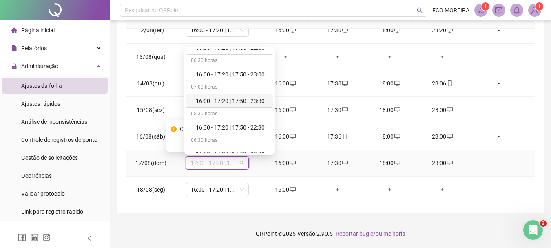
click at [226, 102] on div "16:00 - 17:20 | 17:50 - 23:30" at bounding box center [232, 100] width 73 height 9
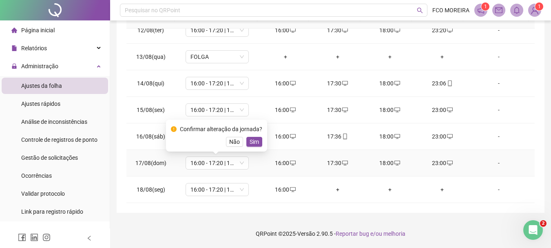
click at [251, 146] on div "Confirmar alteração da jornada? Não Sim" at bounding box center [216, 136] width 101 height 32
click at [253, 142] on span "Sim" at bounding box center [254, 141] width 9 height 9
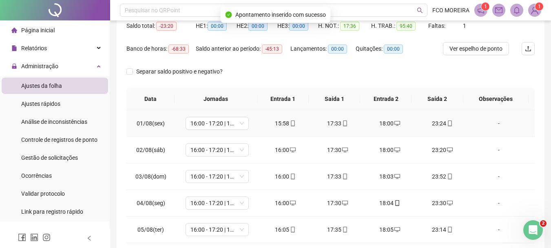
scroll to position [0, 0]
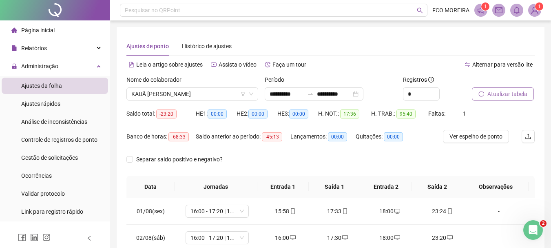
click at [485, 95] on button "Atualizar tabela" at bounding box center [503, 93] width 62 height 13
click at [493, 93] on span "Atualizar tabela" at bounding box center [508, 93] width 40 height 9
click at [198, 95] on span "KAUÃ VITOR PEREIRA DE ALENCAR" at bounding box center [192, 94] width 122 height 12
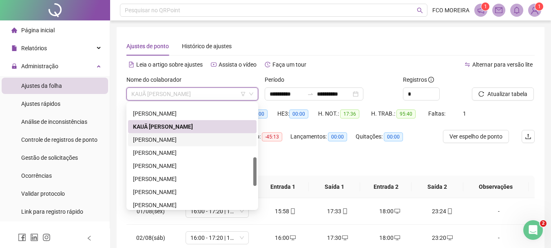
scroll to position [152, 0]
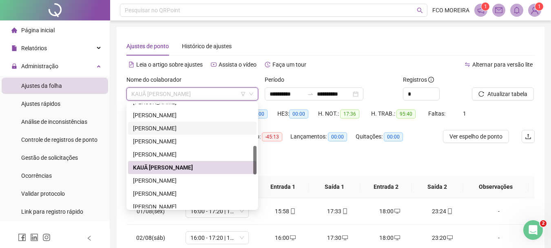
click at [177, 123] on div "JOSÉ ALESSANDRO GARCIA DA COSTA" at bounding box center [192, 128] width 129 height 13
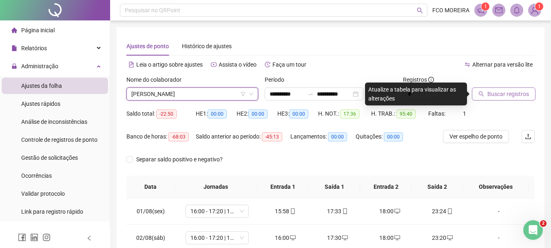
click at [506, 91] on span "Buscar registros" at bounding box center [509, 93] width 42 height 9
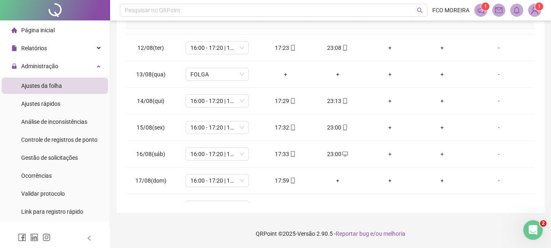
scroll to position [303, 0]
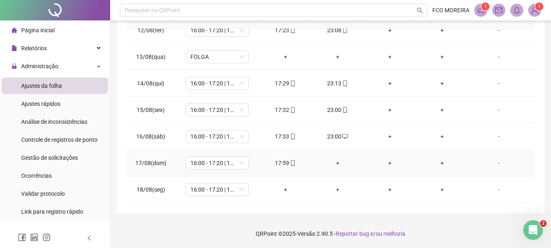
click at [335, 163] on div "+" at bounding box center [337, 162] width 39 height 9
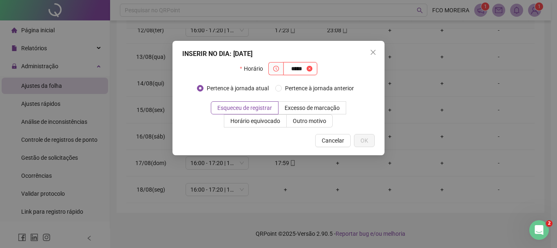
type input "*****"
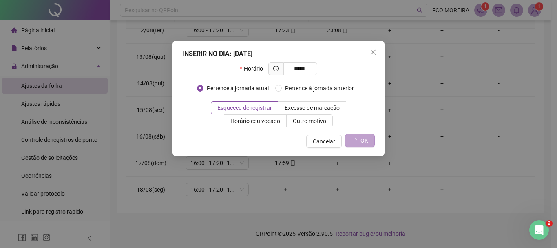
click at [360, 146] on button "OK" at bounding box center [360, 140] width 30 height 13
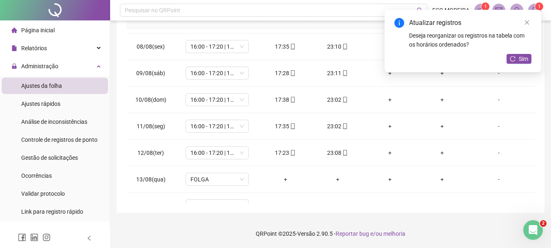
scroll to position [18, 0]
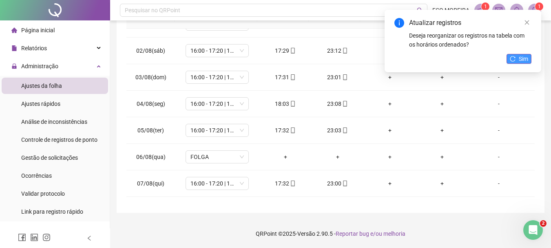
click at [516, 60] on button "Sim" at bounding box center [519, 59] width 25 height 10
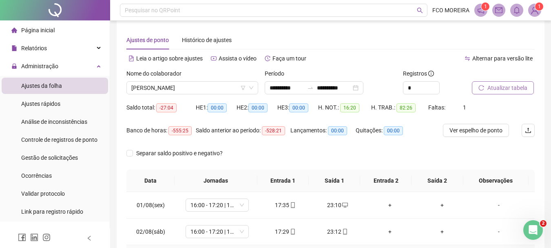
scroll to position [0, 0]
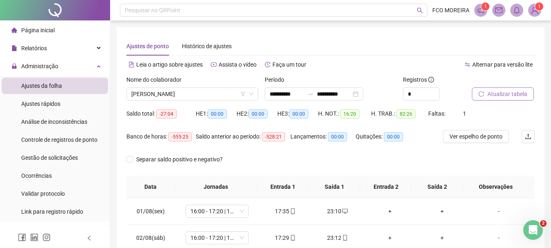
click at [174, 102] on div "Nome do colaborador JOSÉ ALESSANDRO GARCIA DA COSTA" at bounding box center [192, 91] width 138 height 32
click at [179, 98] on span "JOSÉ ALESSANDRO GARCIA DA COSTA" at bounding box center [192, 94] width 122 height 12
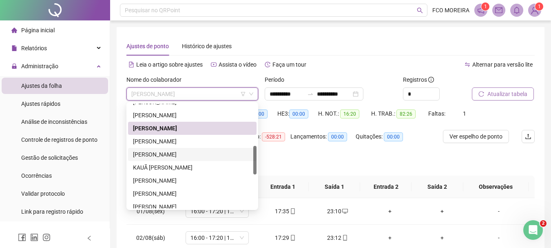
scroll to position [111, 0]
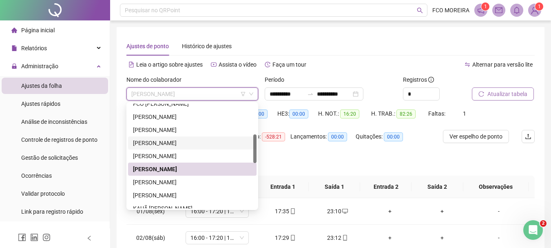
drag, startPoint x: 180, startPoint y: 143, endPoint x: 194, endPoint y: 139, distance: 14.6
click at [180, 143] on div "JOÃO BATISTA LIMA NETO" at bounding box center [192, 142] width 119 height 9
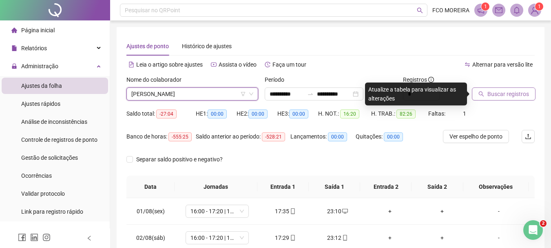
click at [505, 86] on div at bounding box center [493, 81] width 42 height 12
click at [506, 89] on span "Buscar registros" at bounding box center [509, 93] width 42 height 9
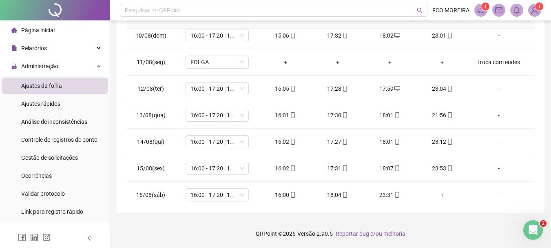
scroll to position [303, 0]
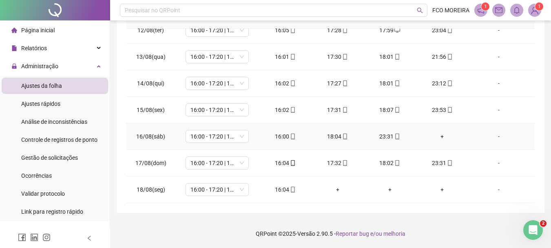
click at [441, 138] on div "+" at bounding box center [442, 136] width 39 height 9
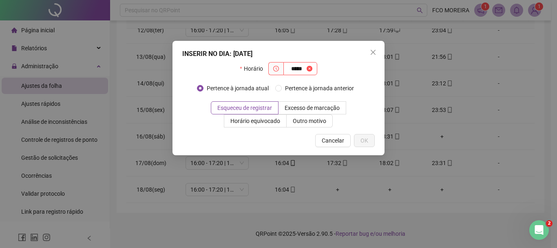
type input "*****"
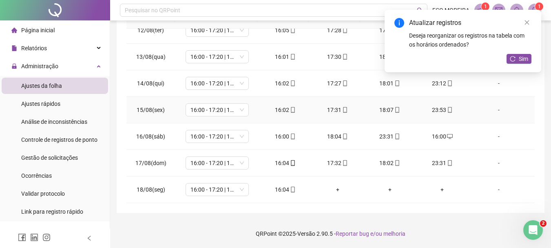
scroll to position [181, 0]
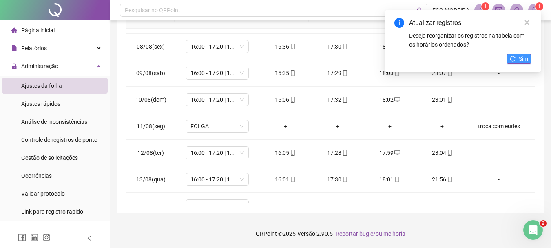
click at [519, 55] on span "Sim" at bounding box center [523, 58] width 9 height 9
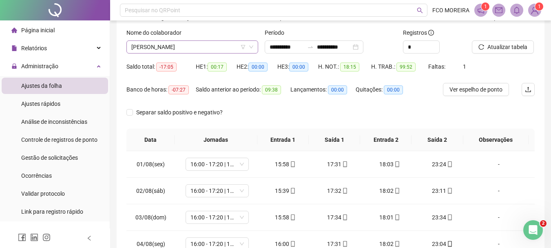
scroll to position [0, 0]
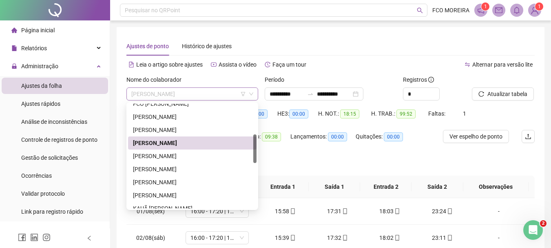
click at [206, 93] on span "JOÃO BATISTA LIMA NETO" at bounding box center [192, 94] width 122 height 12
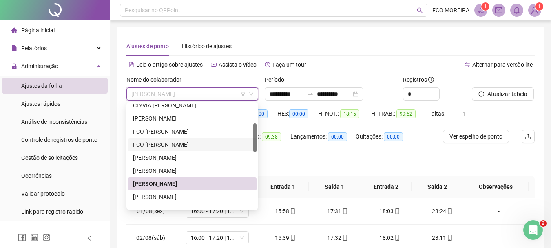
click at [182, 147] on div "FCO EUDES ALVES GUEDES" at bounding box center [192, 144] width 119 height 9
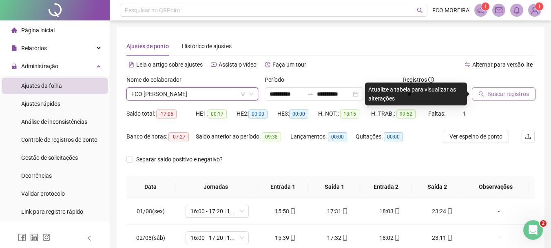
click at [511, 95] on span "Buscar registros" at bounding box center [509, 93] width 42 height 9
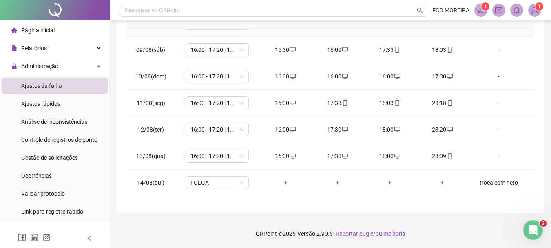
scroll to position [303, 0]
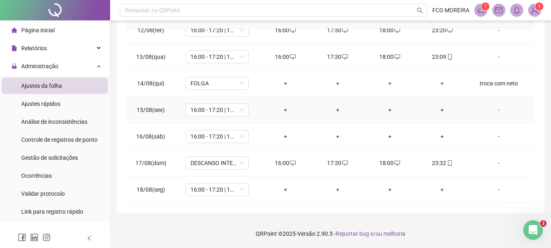
click at [280, 113] on div "+" at bounding box center [285, 109] width 39 height 9
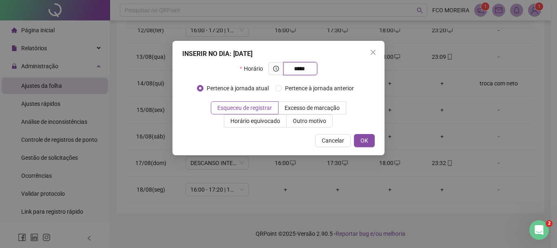
type input "*****"
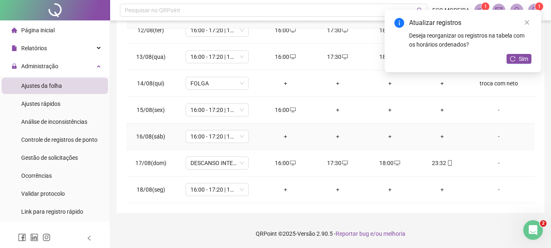
click at [285, 137] on div "+" at bounding box center [285, 136] width 39 height 9
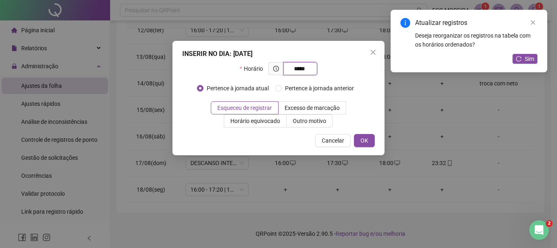
type input "*****"
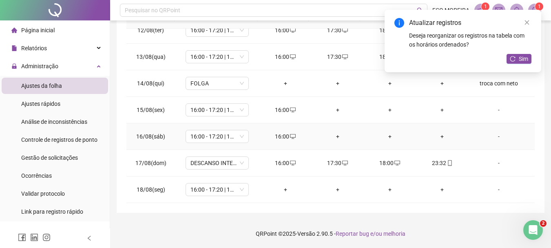
click at [335, 138] on div "+" at bounding box center [337, 136] width 39 height 9
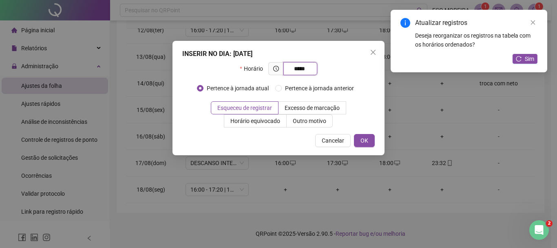
type input "*****"
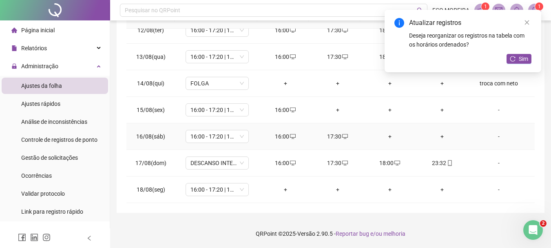
click at [385, 139] on div "+" at bounding box center [389, 136] width 39 height 9
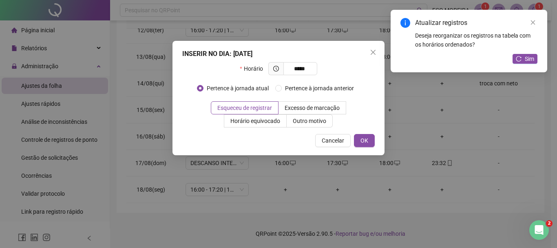
type input "*****"
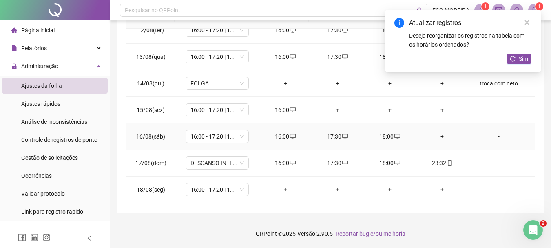
click at [439, 138] on div "+" at bounding box center [442, 136] width 39 height 9
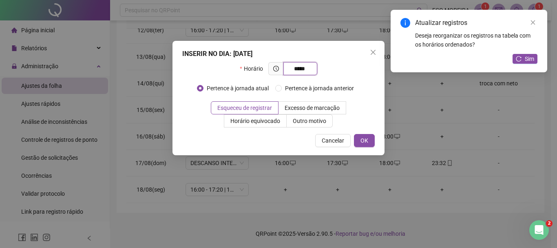
type input "*****"
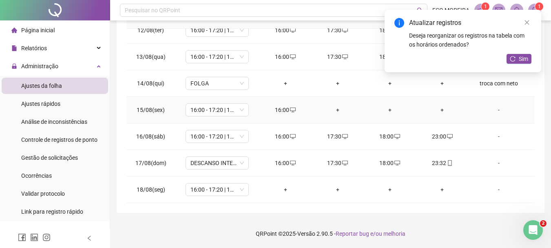
click at [335, 110] on div "+" at bounding box center [337, 109] width 39 height 9
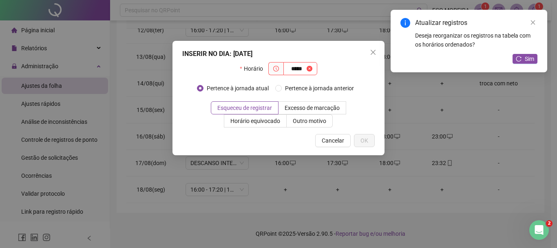
type input "*****"
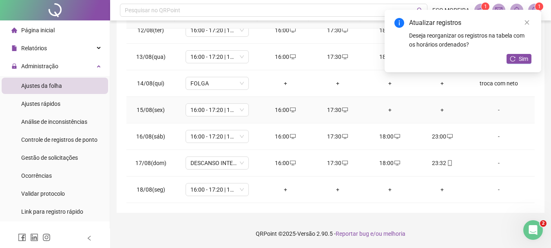
click at [384, 113] on div "+" at bounding box center [389, 109] width 39 height 9
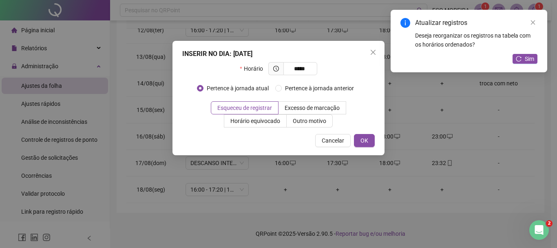
type input "*****"
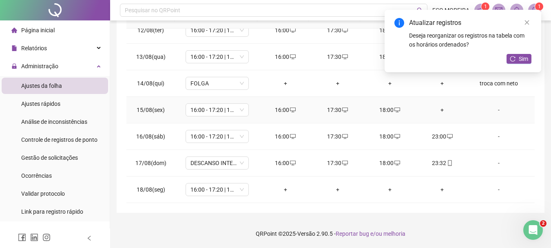
click at [441, 111] on div "+" at bounding box center [442, 109] width 39 height 9
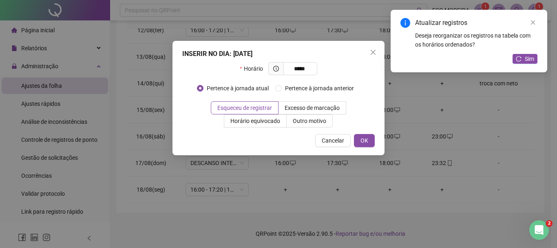
type input "*****"
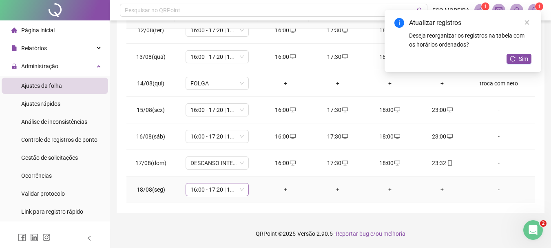
click at [221, 188] on span "16:00 - 17:20 | 17:50 - 00:00" at bounding box center [217, 189] width 53 height 12
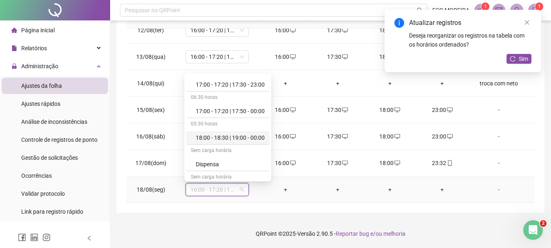
scroll to position [490, 0]
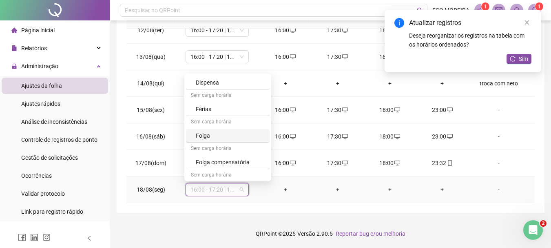
click at [223, 138] on div "Folga" at bounding box center [230, 135] width 69 height 9
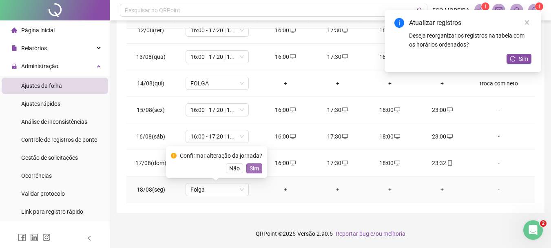
click at [256, 167] on span "Sim" at bounding box center [254, 168] width 9 height 9
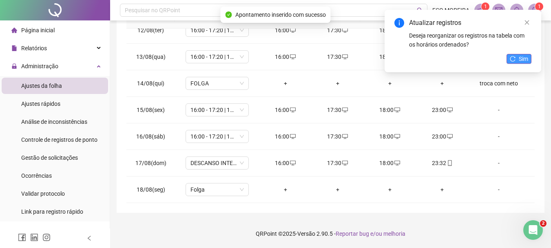
click at [521, 60] on span "Sim" at bounding box center [523, 58] width 9 height 9
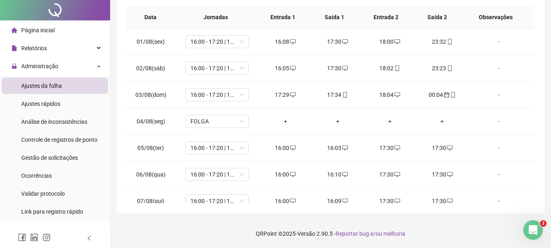
scroll to position [0, 0]
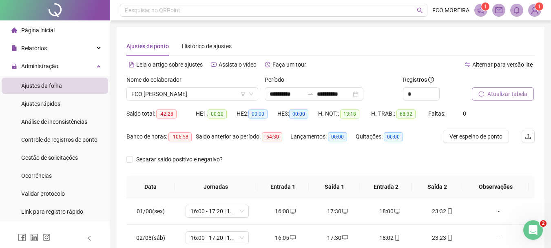
click at [488, 92] on span "Atualizar tabela" at bounding box center [508, 93] width 40 height 9
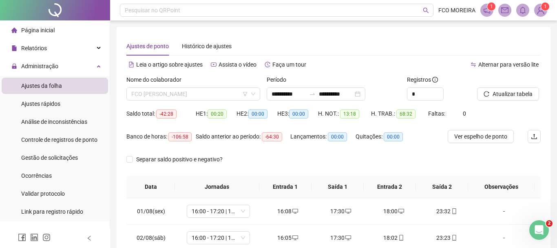
click at [191, 95] on span "FCO EUDES ALVES GUEDES" at bounding box center [193, 94] width 124 height 12
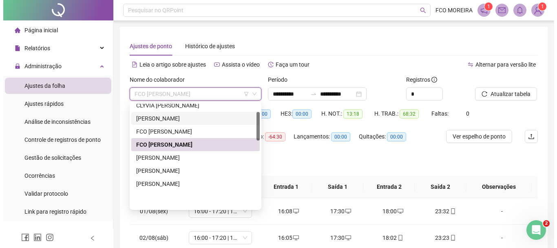
scroll to position [29, 0]
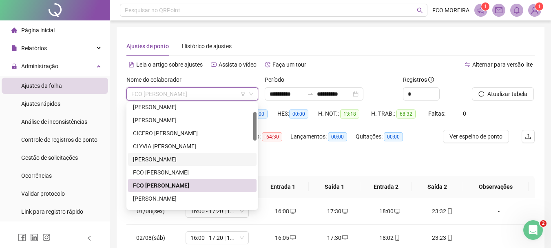
click at [178, 159] on div "ERYKA MARIA DE SOUSA" at bounding box center [192, 159] width 119 height 9
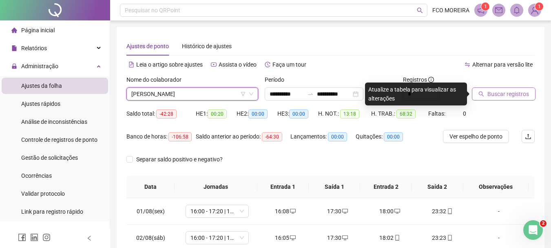
click at [511, 94] on span "Buscar registros" at bounding box center [509, 93] width 42 height 9
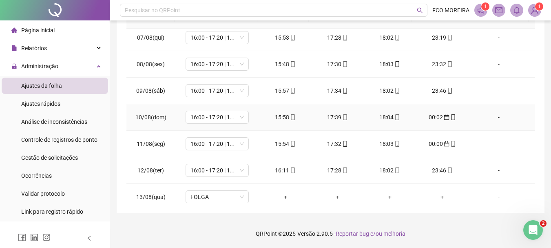
scroll to position [303, 0]
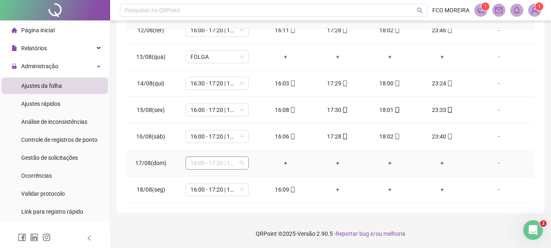
click at [210, 165] on span "16:00 - 17:20 | 17:50 - 00:00" at bounding box center [217, 163] width 53 height 12
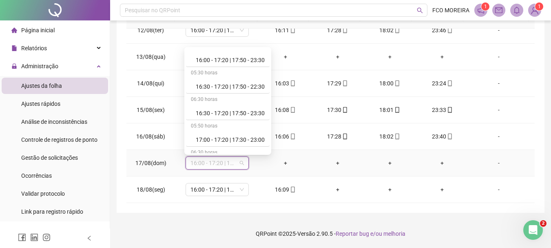
scroll to position [449, 0]
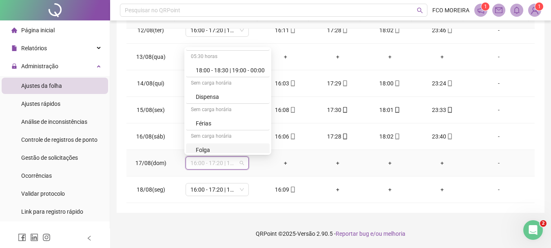
click at [217, 151] on div "Folga" at bounding box center [230, 149] width 69 height 9
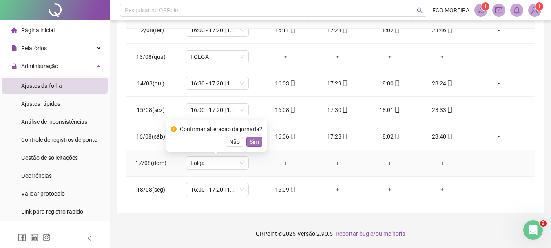
click at [252, 145] on span "Sim" at bounding box center [254, 141] width 9 height 9
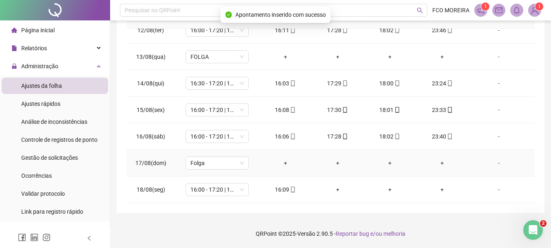
click at [496, 160] on div "-" at bounding box center [499, 162] width 48 height 9
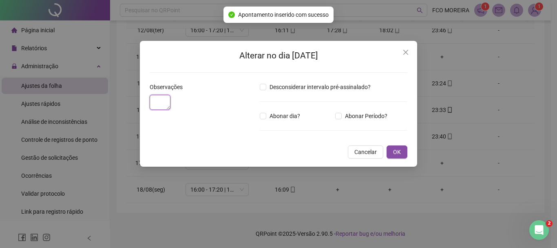
click at [171, 110] on textarea at bounding box center [160, 102] width 21 height 15
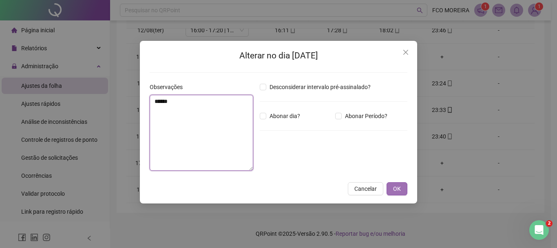
type textarea "*****"
click at [403, 187] on button "OK" at bounding box center [397, 188] width 21 height 13
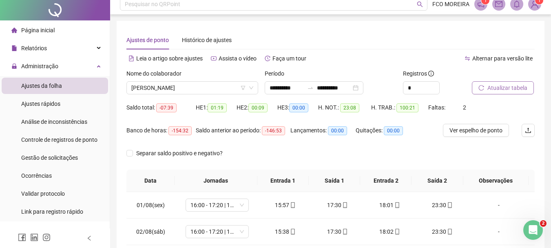
scroll to position [0, 0]
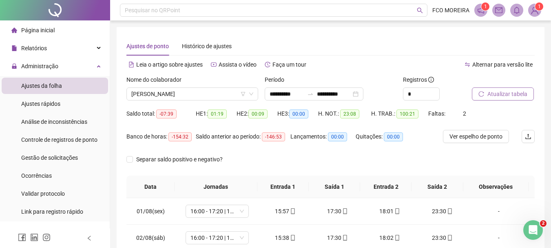
click at [513, 98] on span "Atualizar tabela" at bounding box center [508, 93] width 40 height 9
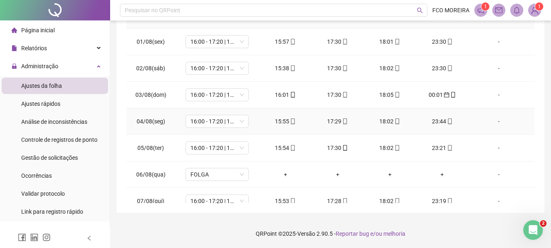
scroll to position [47, 0]
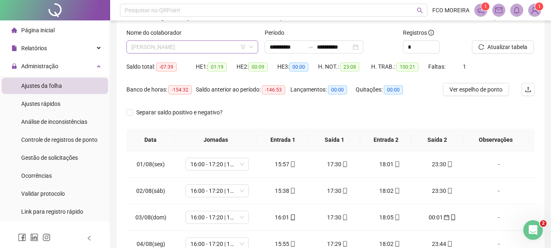
click at [168, 45] on span "ERYKA MARIA DE SOUSA" at bounding box center [192, 47] width 122 height 12
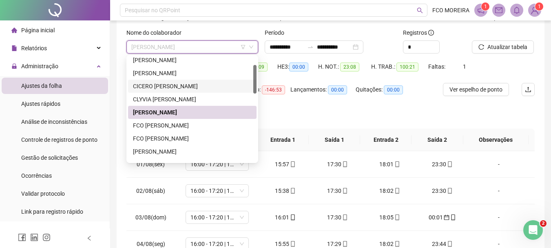
scroll to position [0, 0]
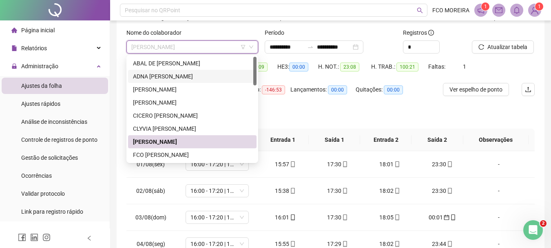
click at [182, 78] on div "ADNA KESIA CORREIA DA SILVA" at bounding box center [192, 76] width 119 height 9
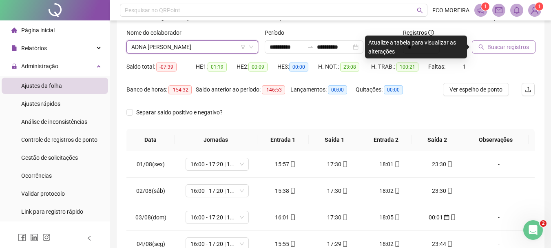
click at [483, 47] on icon "search" at bounding box center [482, 47] width 6 height 6
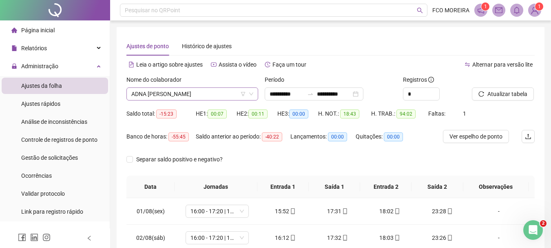
click at [212, 94] on span "ADNA KESIA CORREIA DA SILVA" at bounding box center [192, 94] width 122 height 12
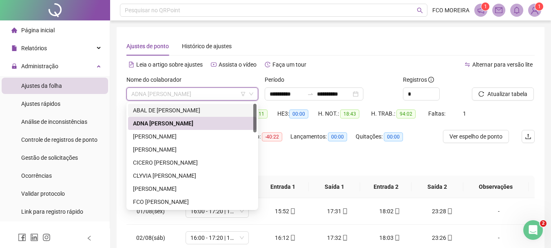
click at [190, 113] on div "ABAL DE LIMA ALVES" at bounding box center [192, 110] width 119 height 9
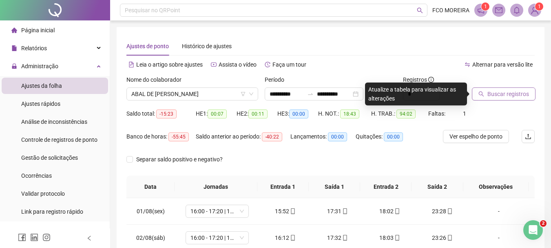
click at [508, 93] on span "Buscar registros" at bounding box center [509, 93] width 42 height 9
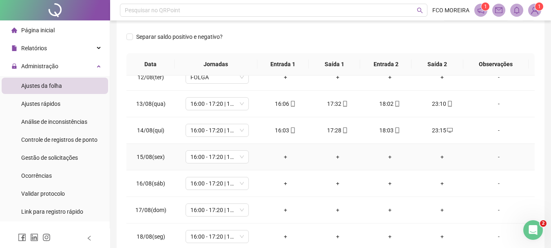
scroll to position [163, 0]
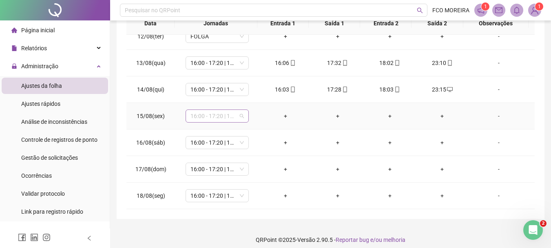
click at [220, 114] on span "16:00 - 17:20 | 17:50 - 23:30" at bounding box center [217, 116] width 53 height 12
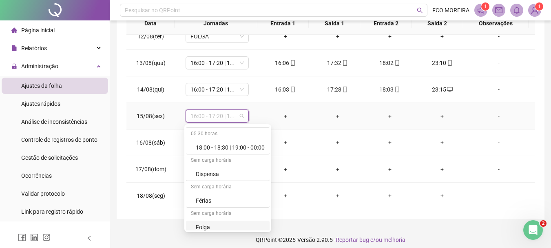
scroll to position [505, 0]
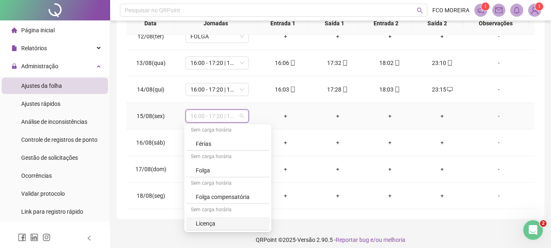
click at [228, 226] on div "Licença" at bounding box center [230, 223] width 69 height 9
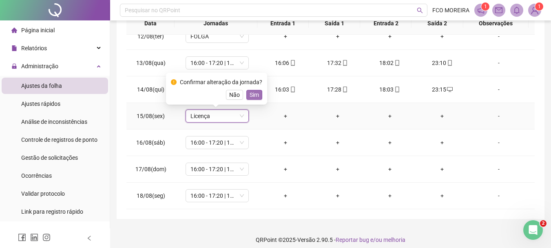
click at [253, 91] on span "Sim" at bounding box center [254, 94] width 9 height 9
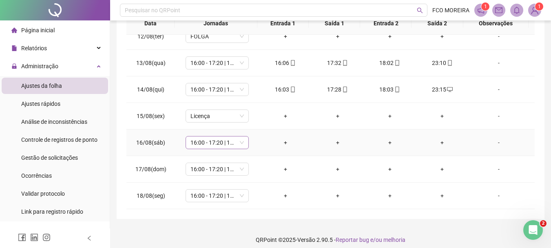
click at [230, 137] on span "16:00 - 17:20 | 17:50 - 23:30" at bounding box center [217, 142] width 53 height 12
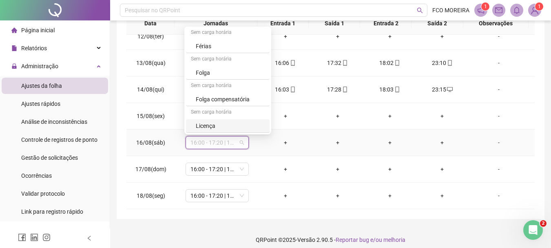
click at [228, 131] on div "Licença" at bounding box center [228, 125] width 84 height 13
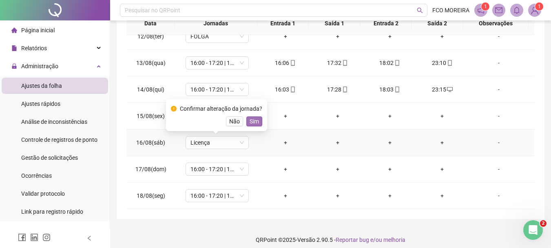
click at [254, 122] on span "Sim" at bounding box center [254, 121] width 9 height 9
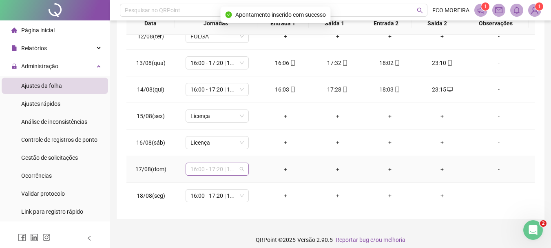
click at [231, 166] on span "16:00 - 17:20 | 17:50 - 00:00" at bounding box center [217, 169] width 53 height 12
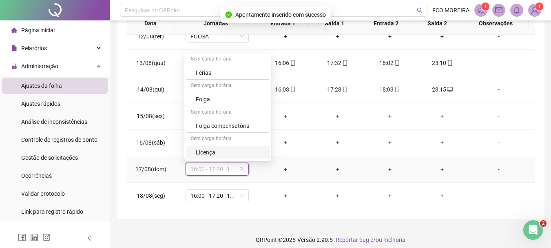
click at [221, 153] on div "Licença" at bounding box center [230, 152] width 69 height 9
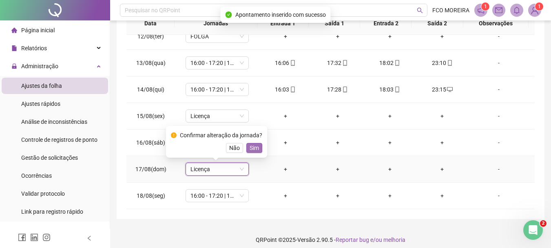
click at [253, 152] on span "Sim" at bounding box center [254, 147] width 9 height 9
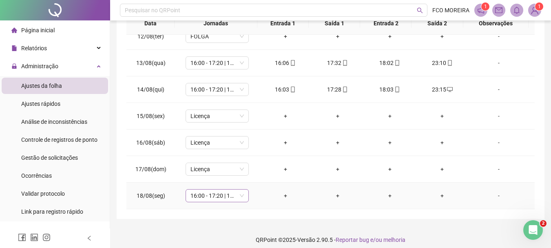
click at [238, 198] on span "16:00 - 17:20 | 17:50 - 00:00" at bounding box center [217, 195] width 53 height 12
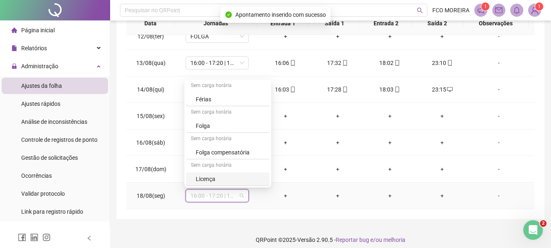
click at [227, 176] on div "Licença" at bounding box center [230, 178] width 69 height 9
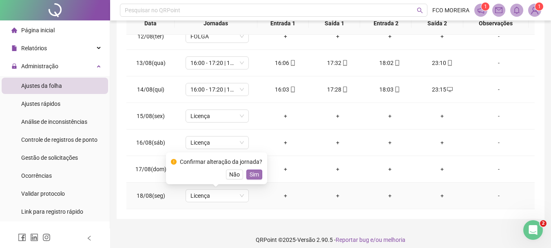
click at [253, 171] on span "Sim" at bounding box center [254, 174] width 9 height 9
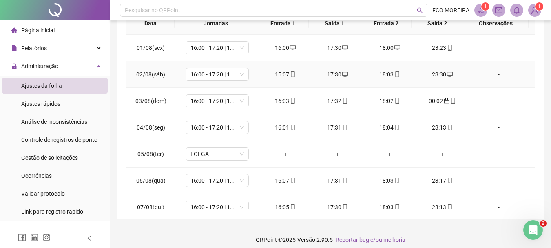
scroll to position [0, 0]
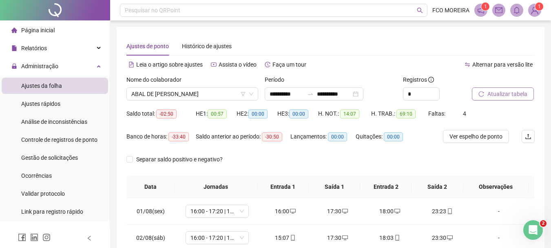
click at [508, 90] on span "Atualizar tabela" at bounding box center [508, 93] width 40 height 9
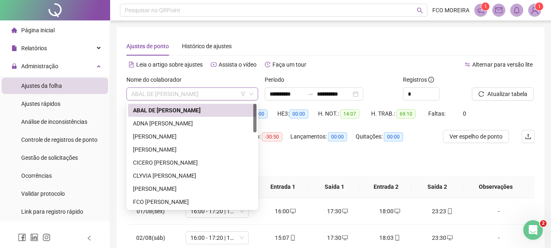
click at [166, 99] on span "ABAL DE LIMA ALVES" at bounding box center [192, 94] width 122 height 12
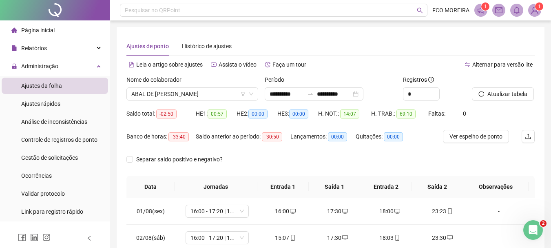
click at [392, 54] on div "Ajustes de ponto Histórico de ajustes" at bounding box center [330, 46] width 408 height 19
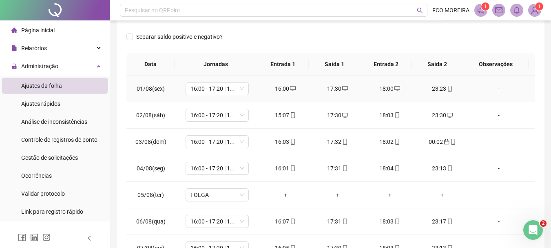
scroll to position [0, 0]
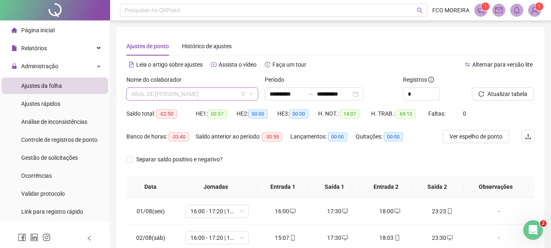
click at [206, 95] on span "ABAL DE LIMA ALVES" at bounding box center [192, 94] width 122 height 12
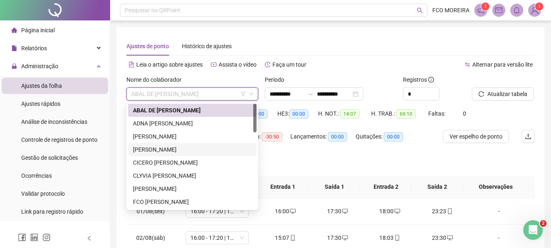
click at [203, 151] on div "CAMILA VITORIA ALVES DA SILVA" at bounding box center [192, 149] width 119 height 9
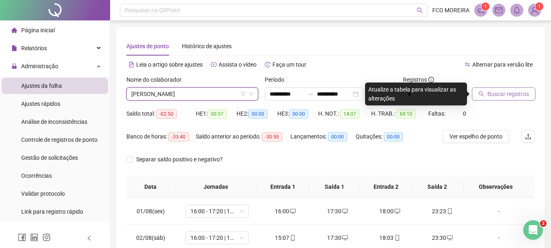
click at [530, 95] on button "Buscar registros" at bounding box center [504, 93] width 64 height 13
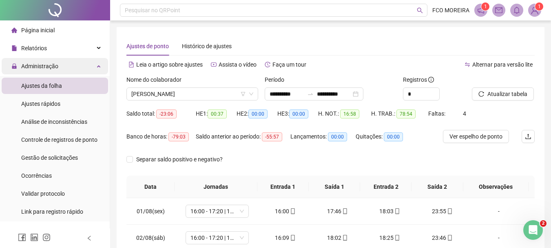
click at [82, 65] on div "Administração" at bounding box center [55, 66] width 106 height 16
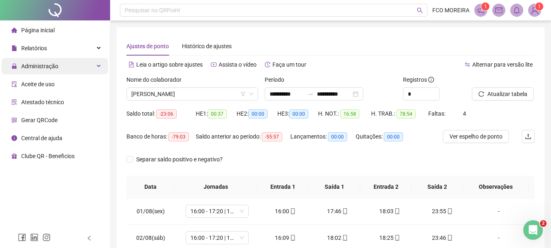
click at [82, 66] on div "Administração" at bounding box center [55, 66] width 106 height 16
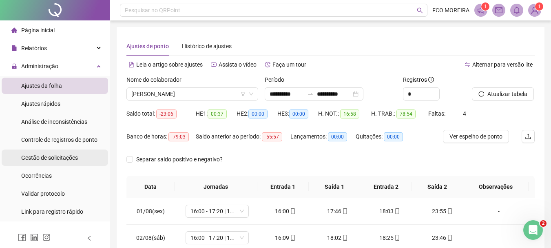
click at [77, 157] on li "Gestão de solicitações" at bounding box center [55, 157] width 106 height 16
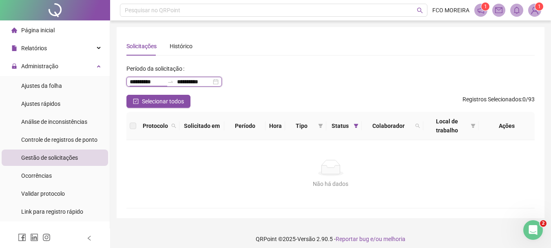
click at [135, 82] on input "**********" at bounding box center [147, 81] width 34 height 9
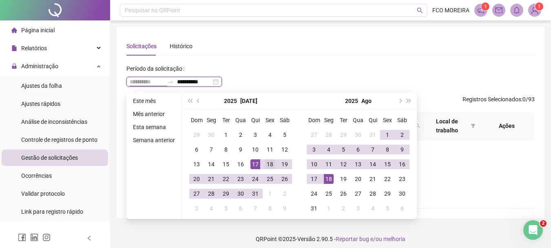
type input "**********"
click at [274, 162] on div "18" at bounding box center [270, 164] width 10 height 10
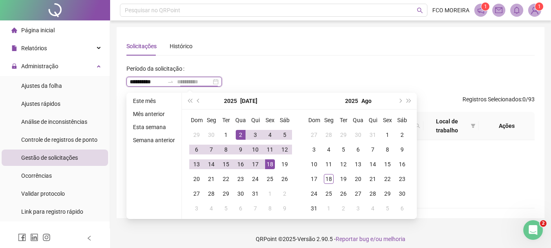
type input "**********"
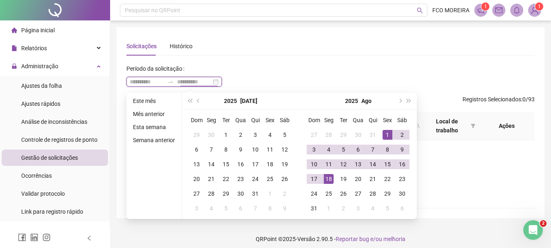
type input "**********"
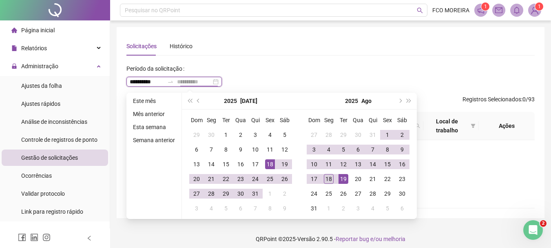
type input "**********"
click at [330, 177] on div "18" at bounding box center [329, 179] width 10 height 10
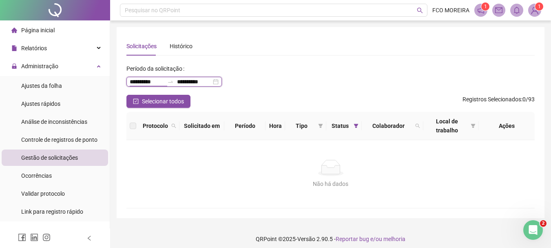
click at [143, 82] on input "**********" at bounding box center [147, 81] width 34 height 9
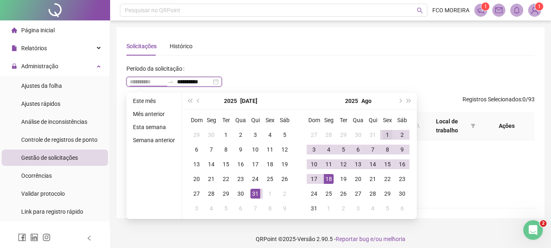
type input "**********"
click at [383, 136] on div "1" at bounding box center [388, 135] width 10 height 10
type input "**********"
click at [329, 177] on div "18" at bounding box center [329, 179] width 10 height 10
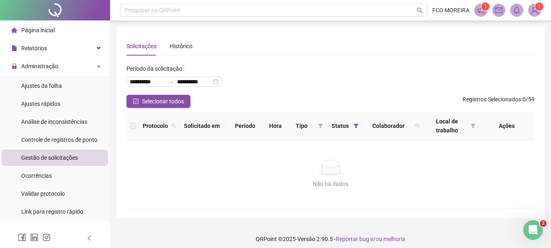
click at [481, 12] on icon "notification" at bounding box center [481, 10] width 7 height 7
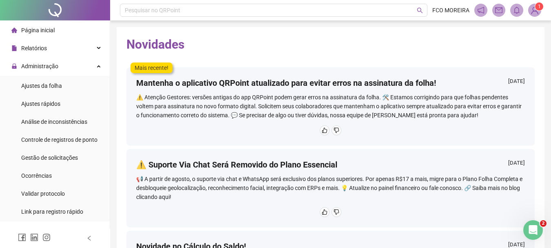
drag, startPoint x: 528, startPoint y: 13, endPoint x: 538, endPoint y: 16, distance: 10.0
click at [535, 16] on span "1" at bounding box center [534, 10] width 13 height 13
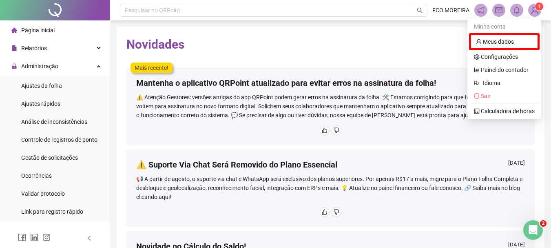
click at [538, 13] on img at bounding box center [535, 10] width 12 height 12
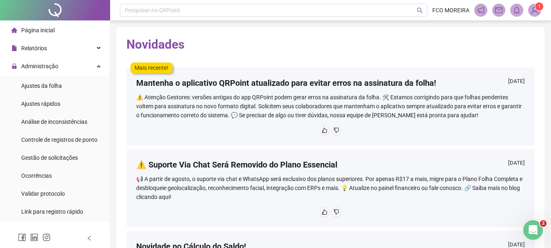
click at [538, 13] on img at bounding box center [535, 10] width 12 height 12
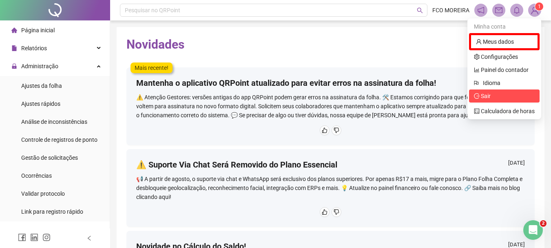
click at [514, 98] on span "Sair" at bounding box center [504, 95] width 61 height 9
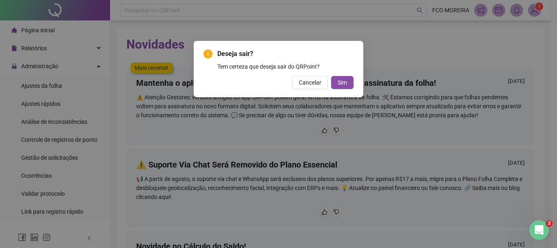
click at [355, 87] on div "Deseja sair? Tem certeza que deseja sair do QRPoint? Cancelar Sim" at bounding box center [279, 69] width 170 height 56
click at [347, 85] on button "Sim" at bounding box center [342, 82] width 22 height 13
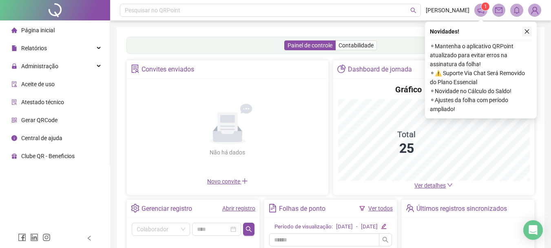
click at [530, 28] on button "button" at bounding box center [527, 32] width 10 height 10
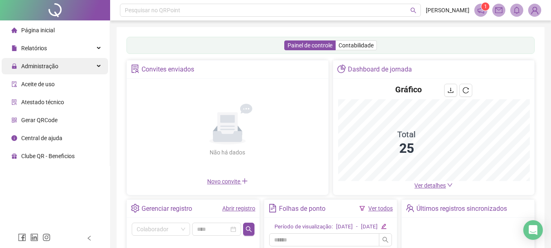
click at [31, 59] on span "Administração" at bounding box center [34, 66] width 47 height 16
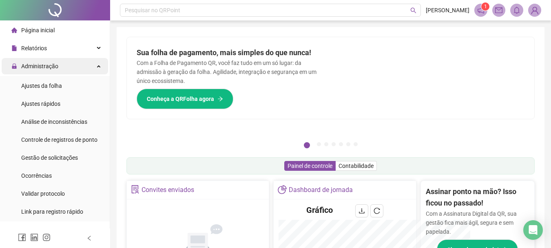
click at [57, 66] on span "Administração" at bounding box center [39, 66] width 37 height 7
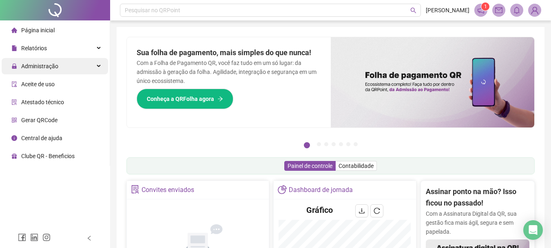
click at [57, 66] on span "Administração" at bounding box center [39, 66] width 37 height 7
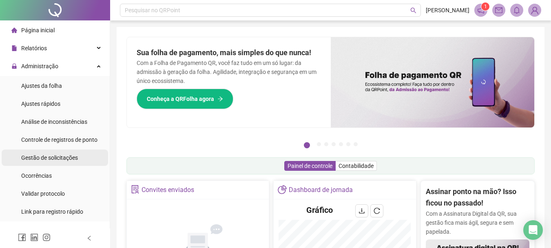
click at [67, 159] on span "Gestão de solicitações" at bounding box center [49, 157] width 57 height 7
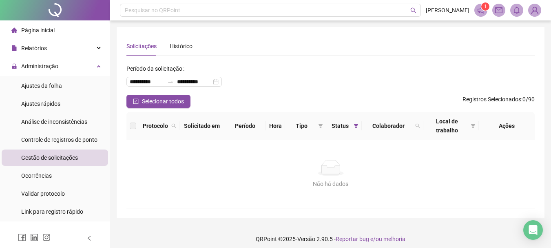
scroll to position [5, 0]
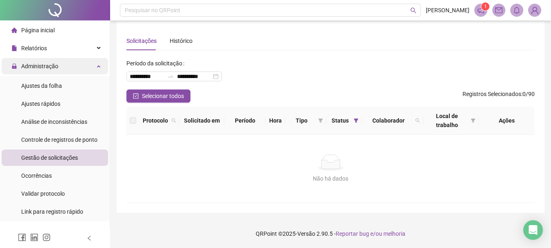
click at [45, 63] on span "Administração" at bounding box center [39, 66] width 37 height 7
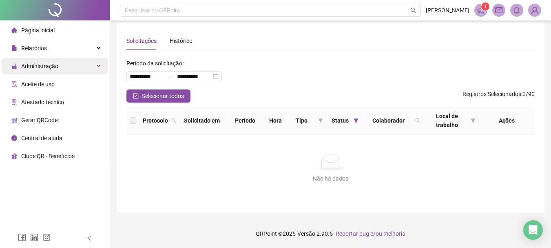
click at [64, 69] on div "Administração" at bounding box center [55, 66] width 106 height 16
